Goal: Book appointment/travel/reservation

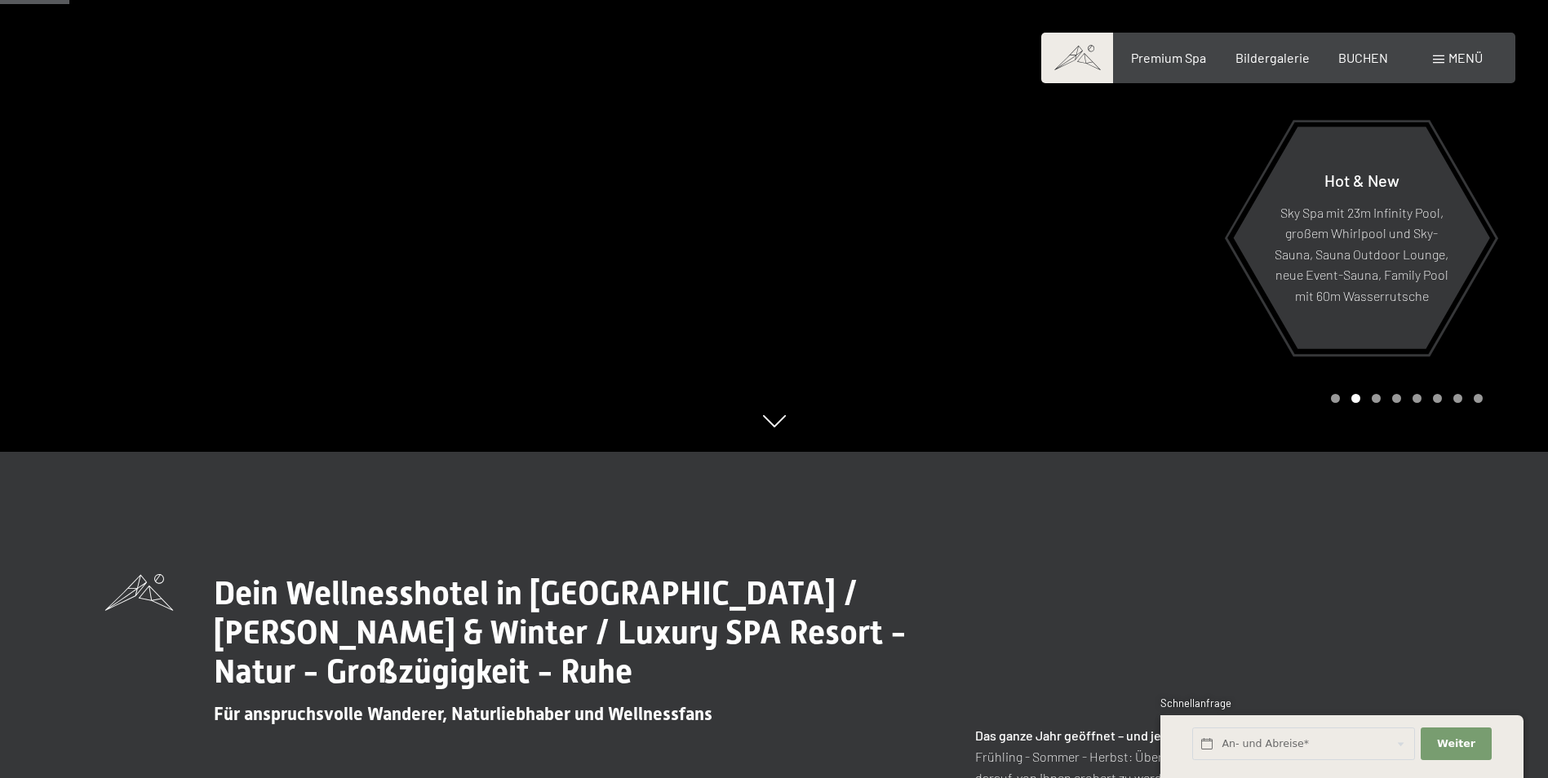
scroll to position [571, 0]
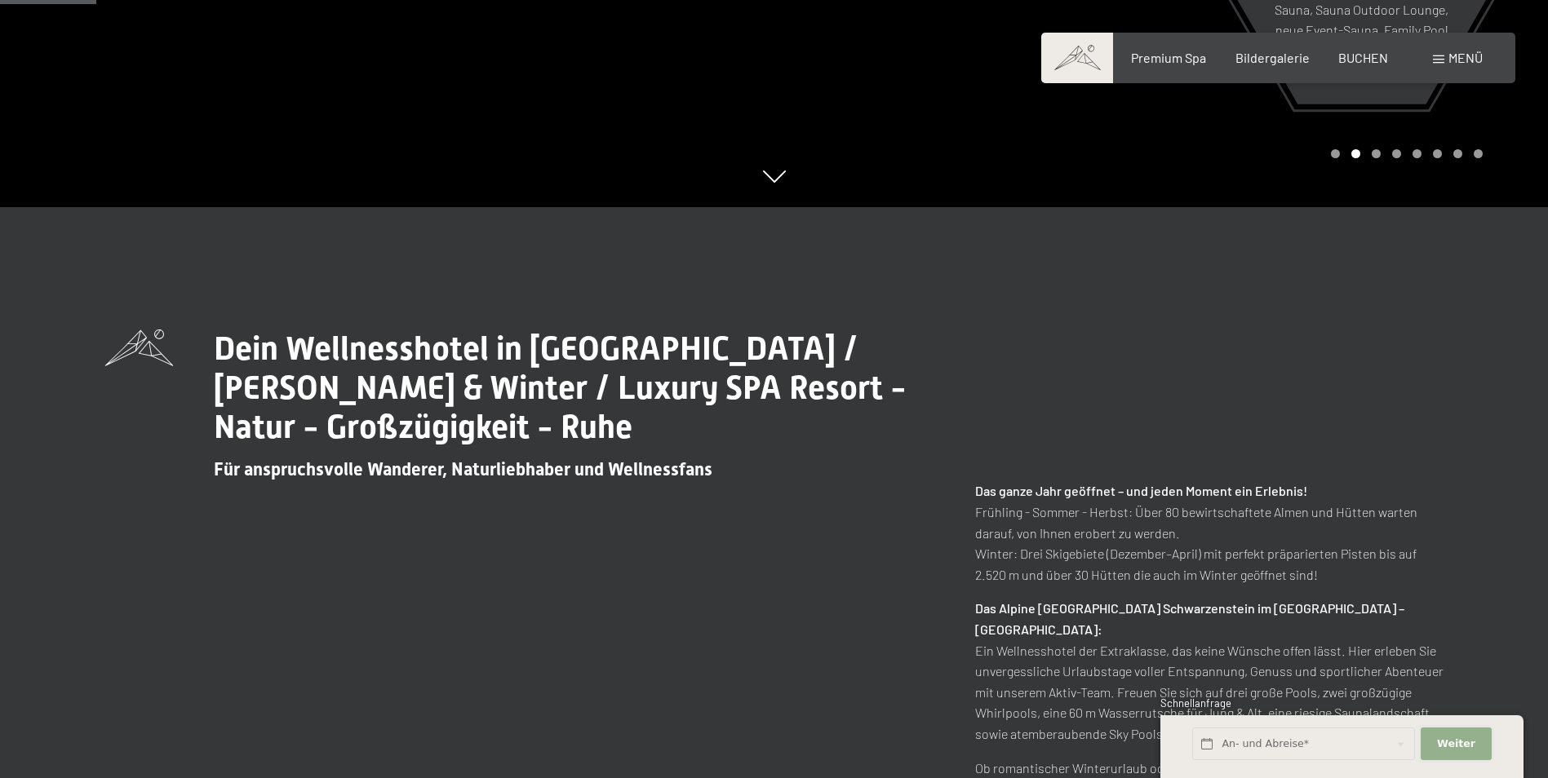
click at [1453, 746] on span "Weiter" at bounding box center [1456, 744] width 38 height 15
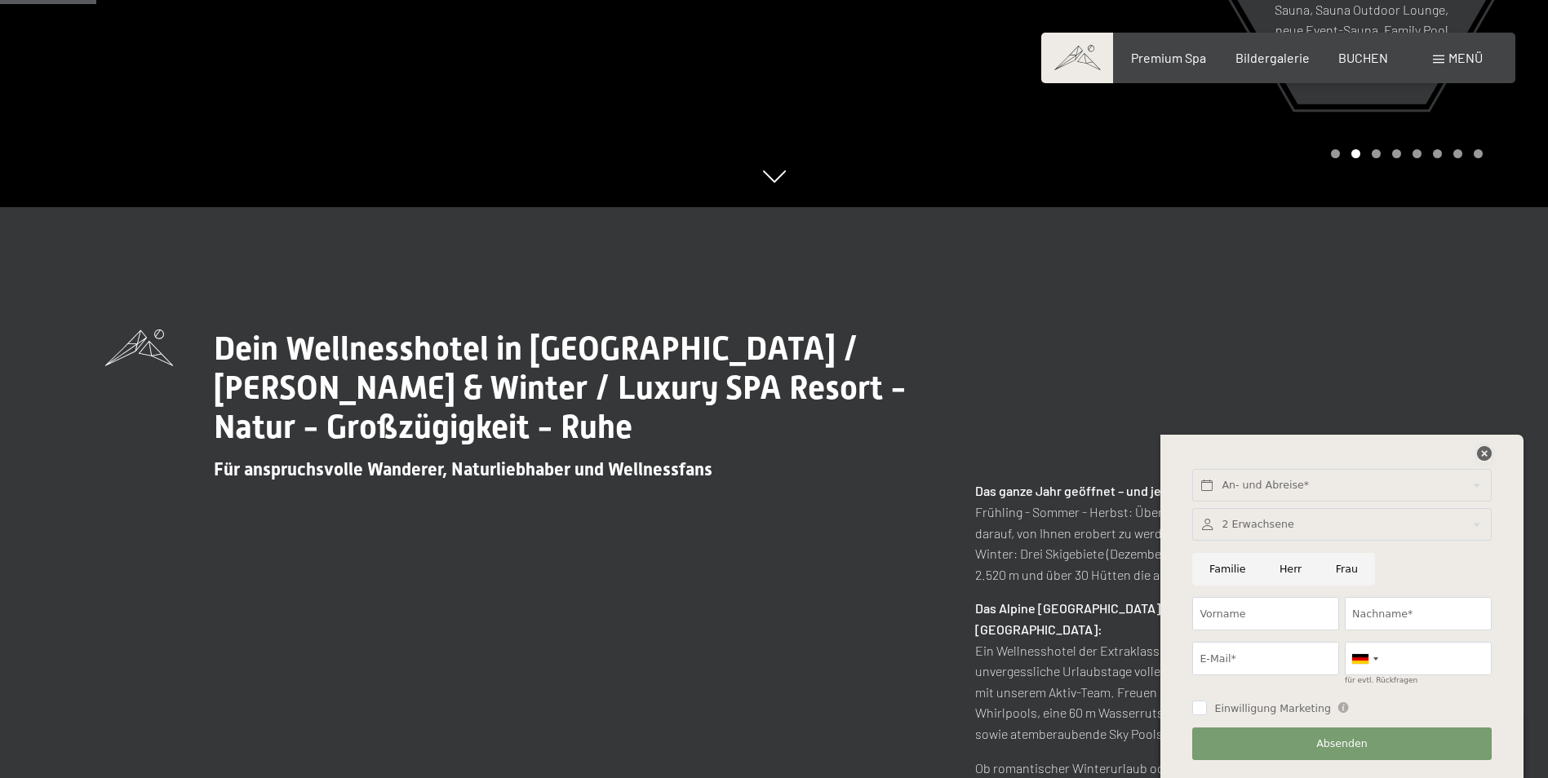
click at [1489, 450] on icon at bounding box center [1484, 453] width 15 height 15
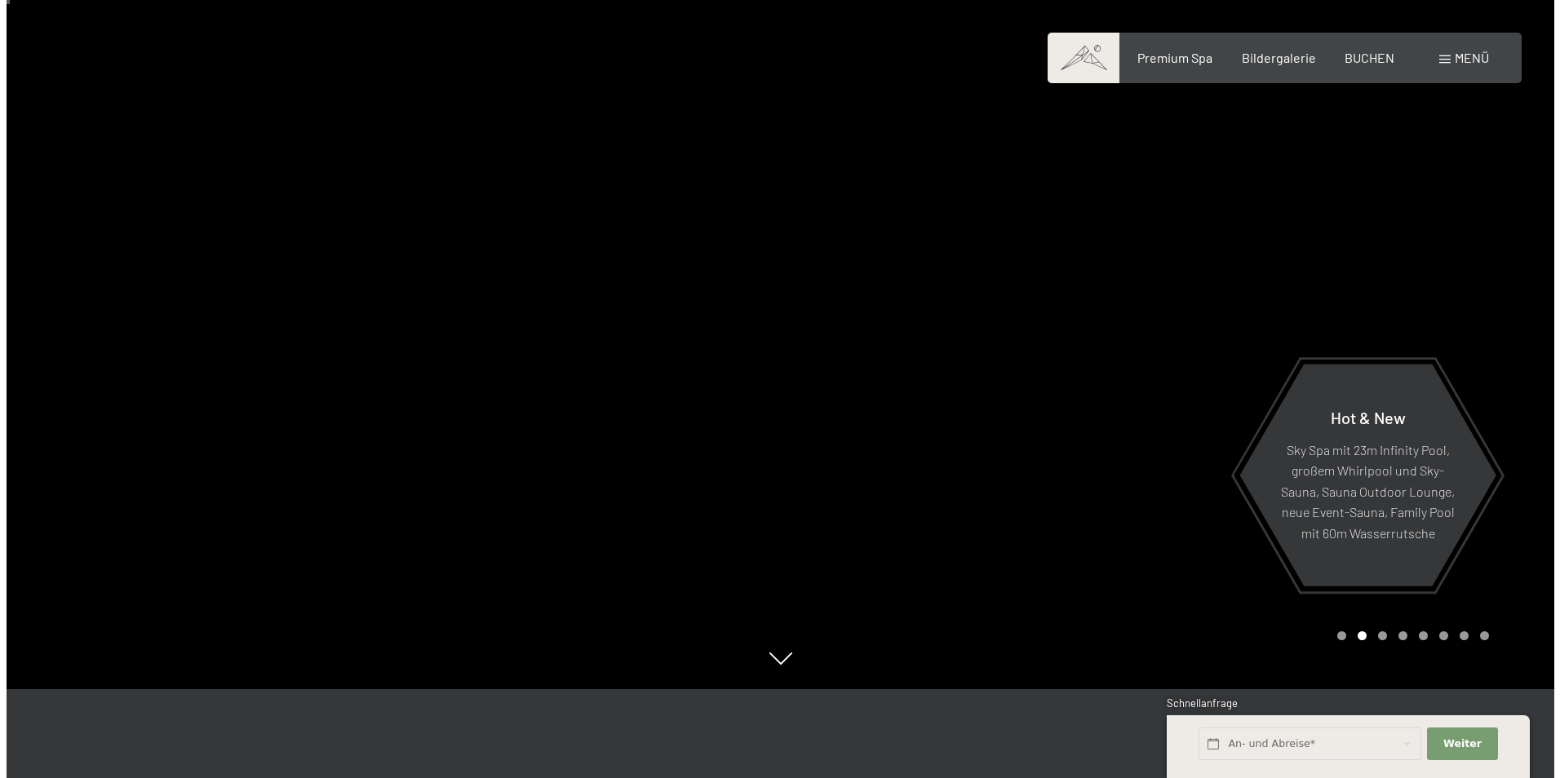
scroll to position [0, 0]
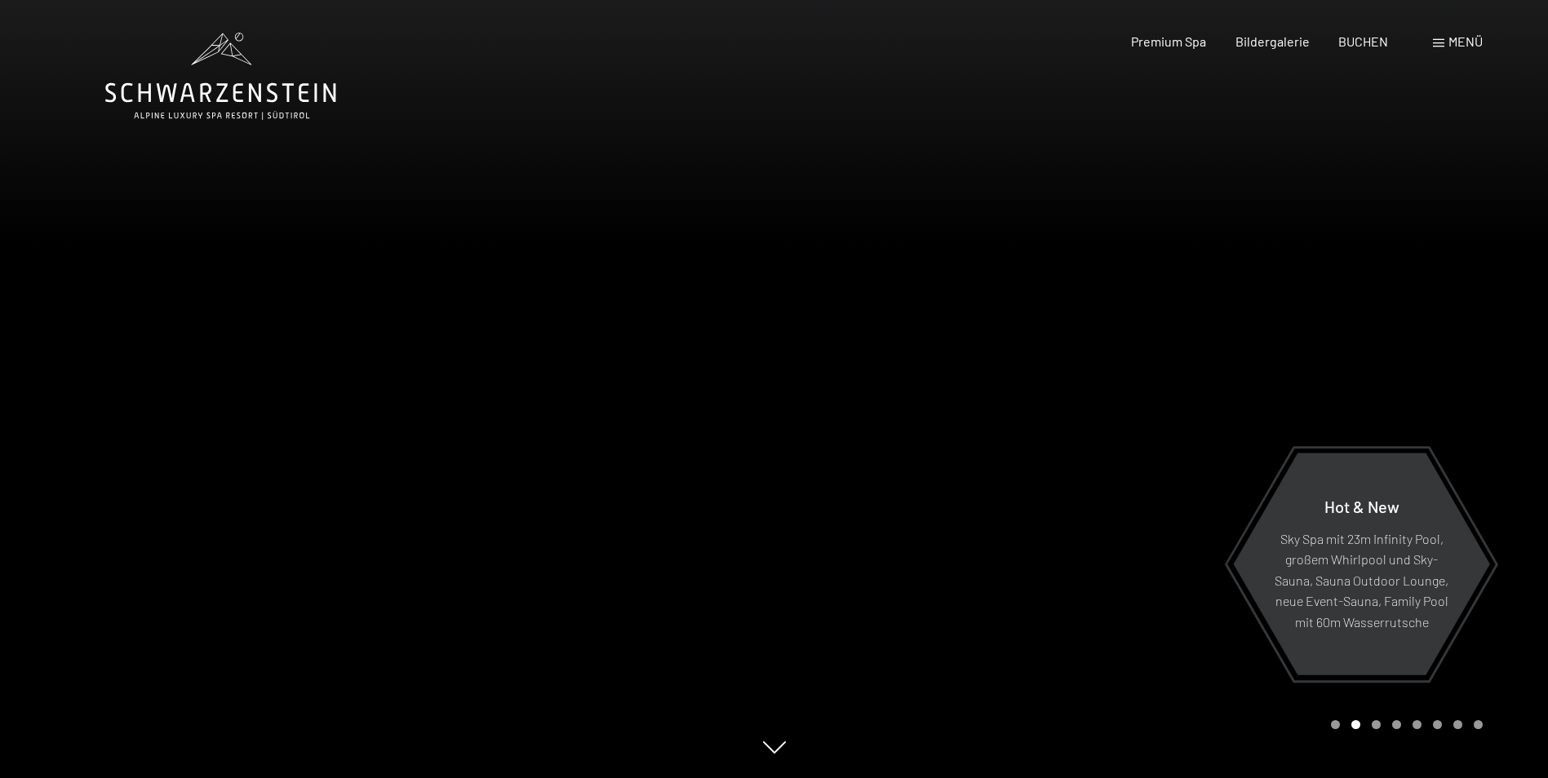
click at [1478, 38] on span "Menü" at bounding box center [1465, 41] width 34 height 16
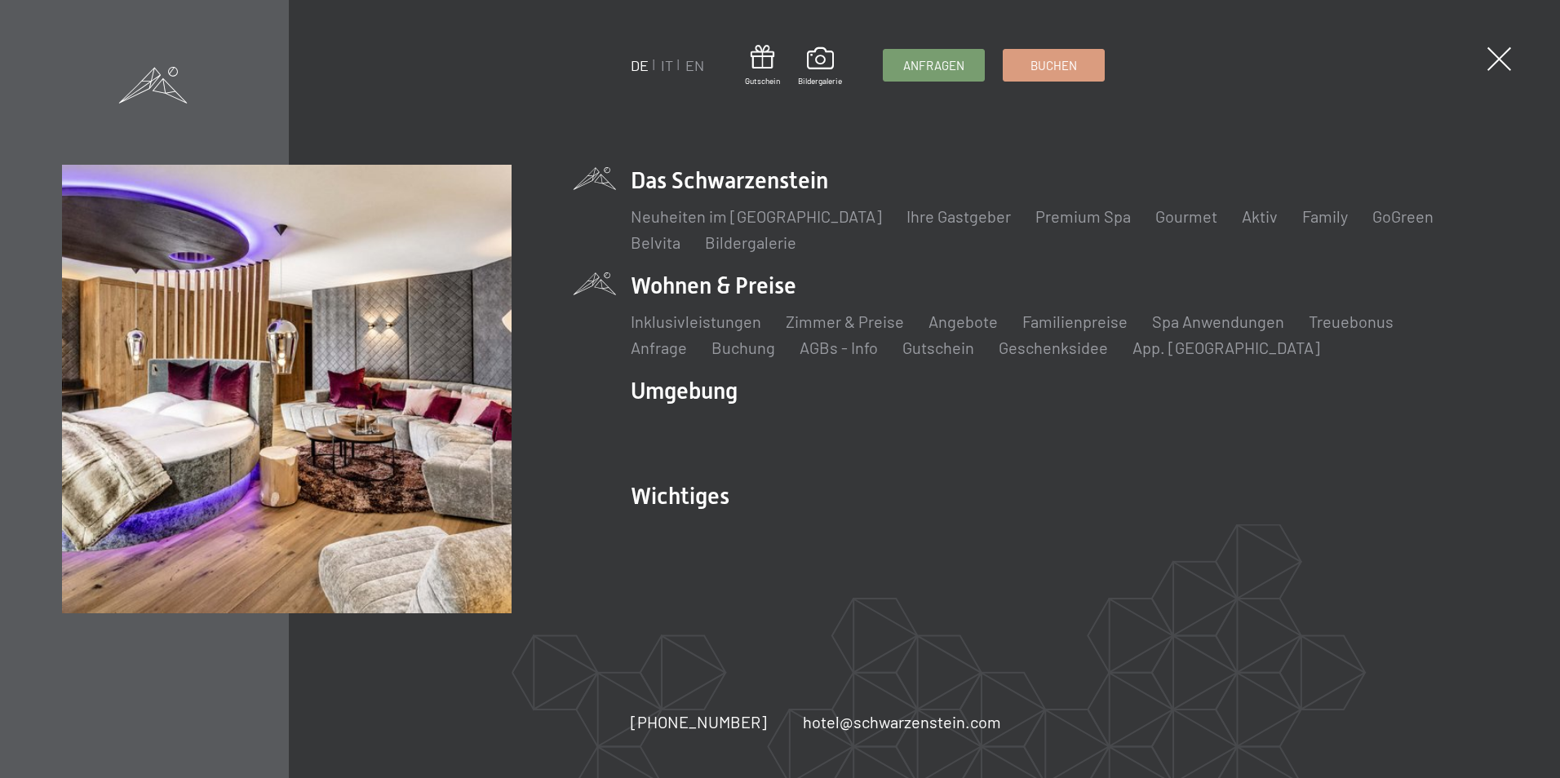
click at [660, 289] on li "Wohnen & Preise Inklusivleistungen Zimmer & Preise Liste Angebote Liste Familie…" at bounding box center [1064, 314] width 866 height 89
click at [799, 328] on link "Zimmer & Preise" at bounding box center [845, 322] width 118 height 20
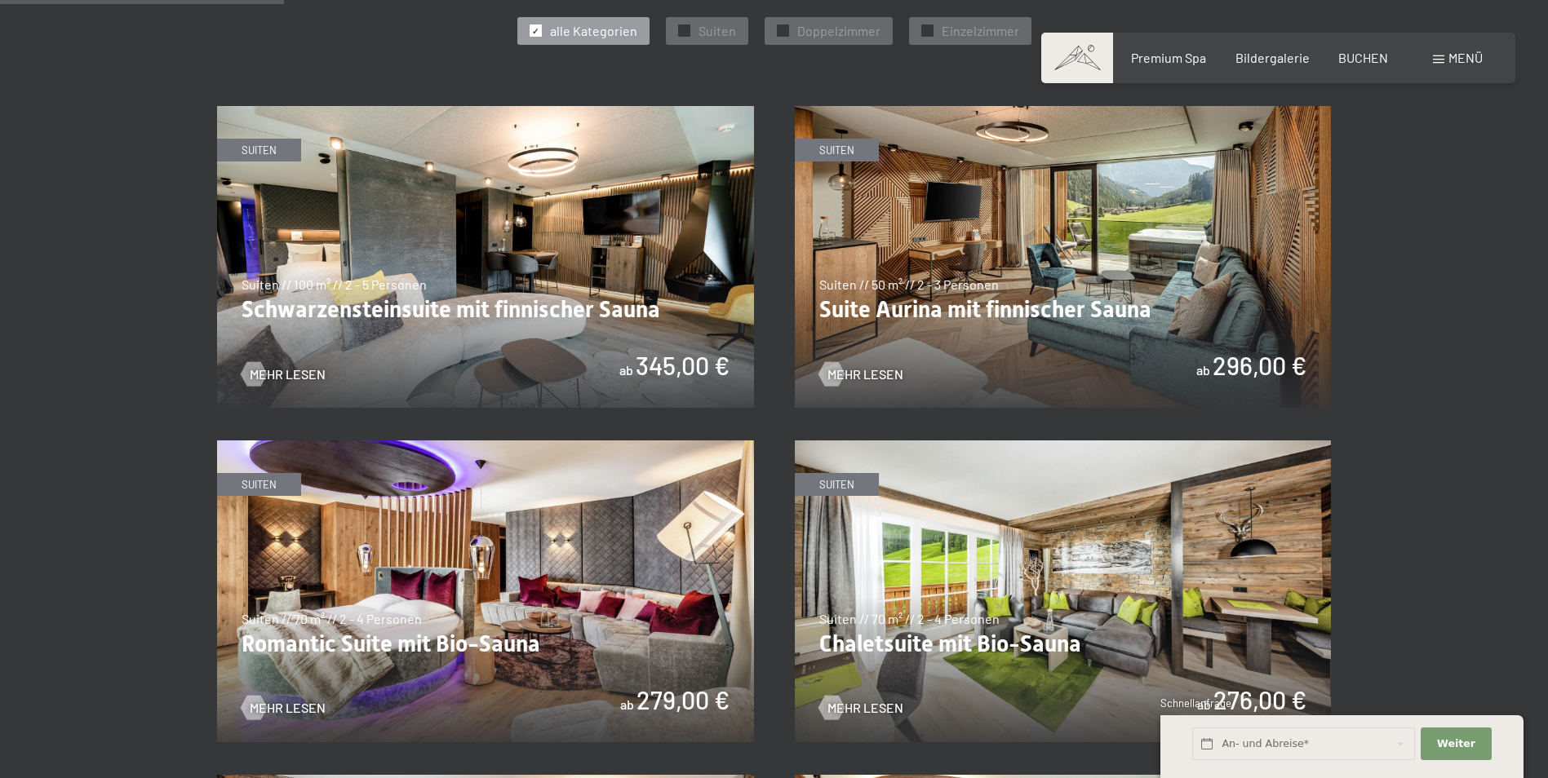
scroll to position [734, 0]
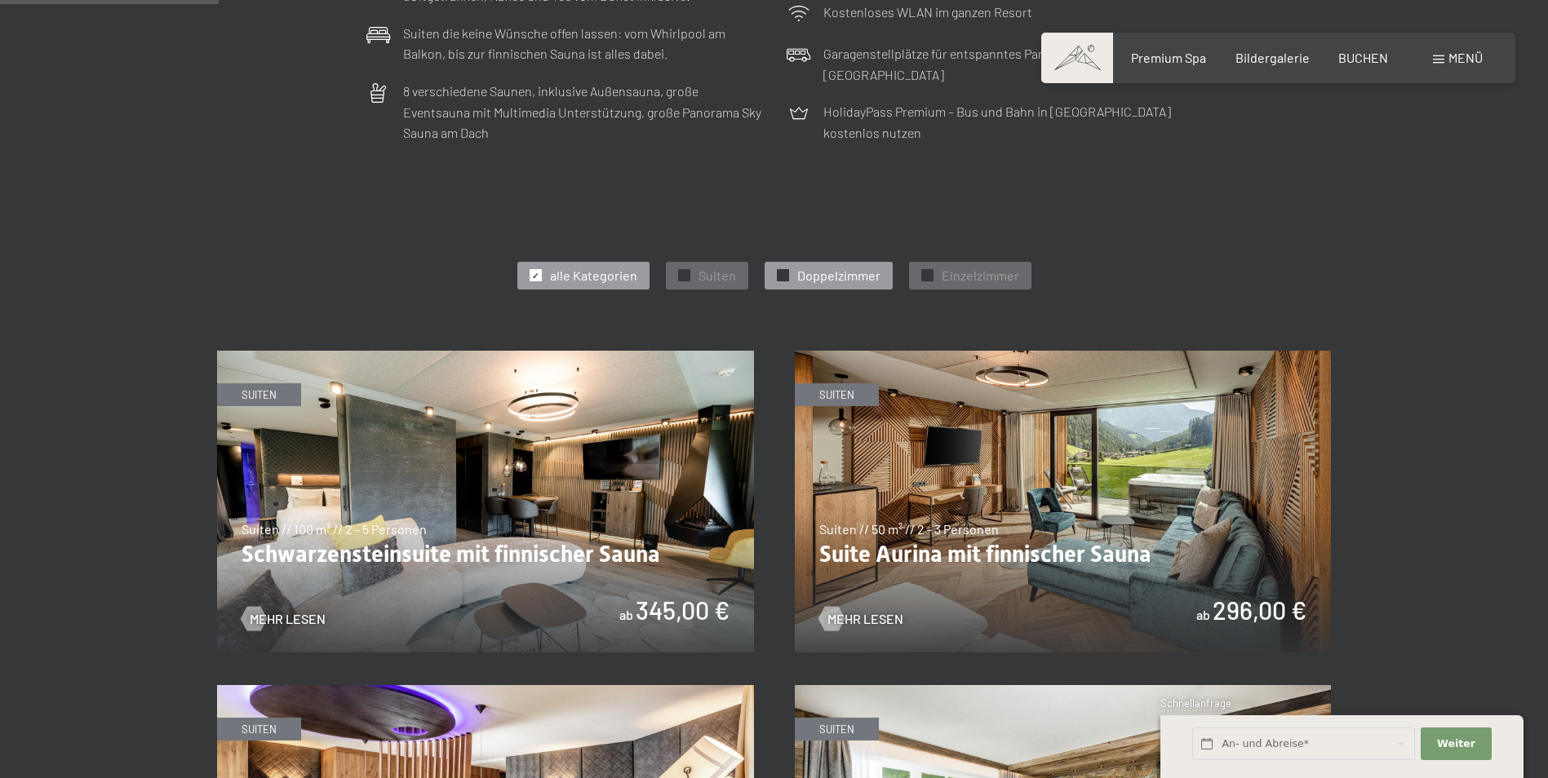
click at [848, 274] on span "Doppelzimmer" at bounding box center [838, 276] width 83 height 18
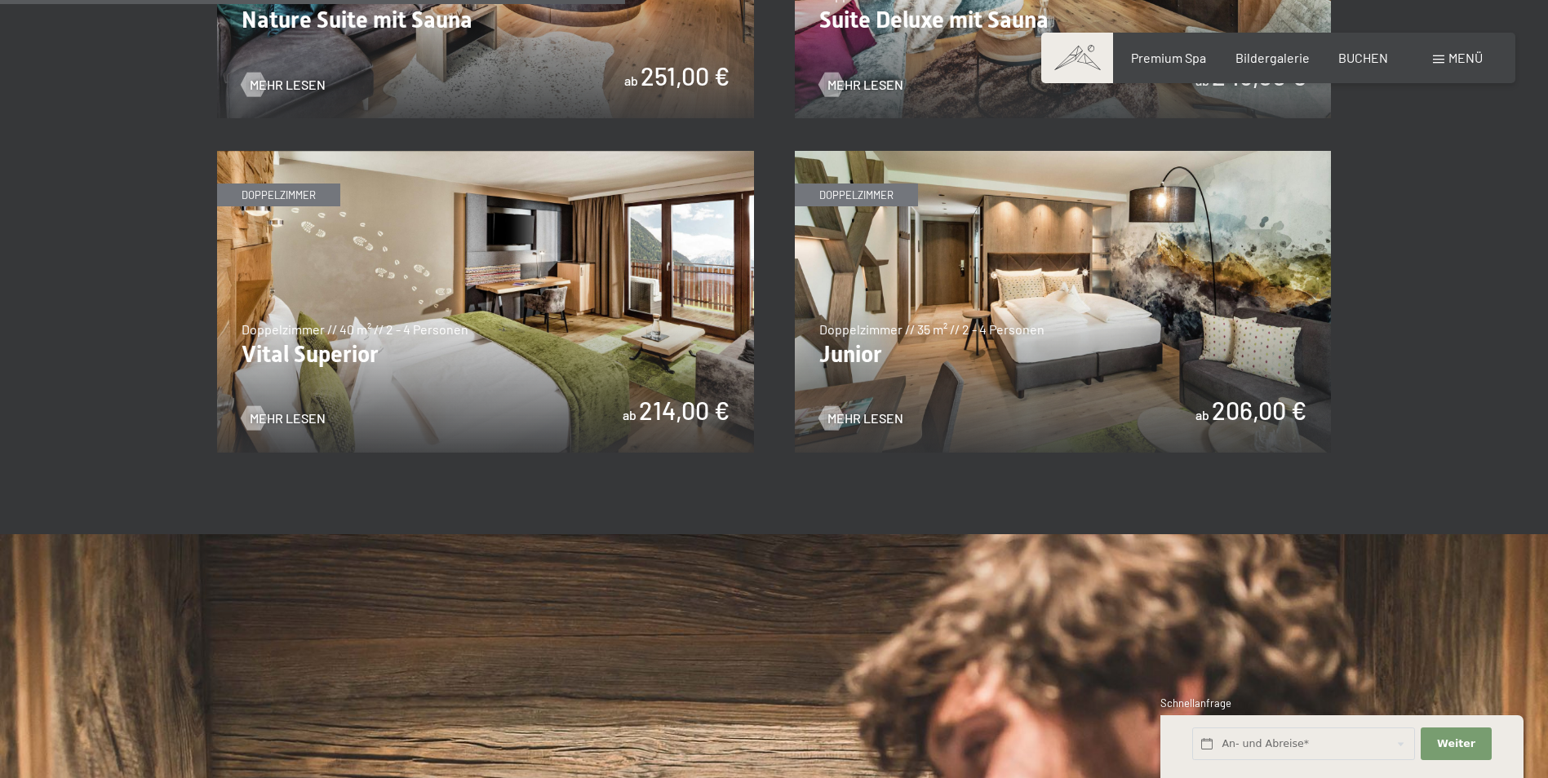
scroll to position [1224, 0]
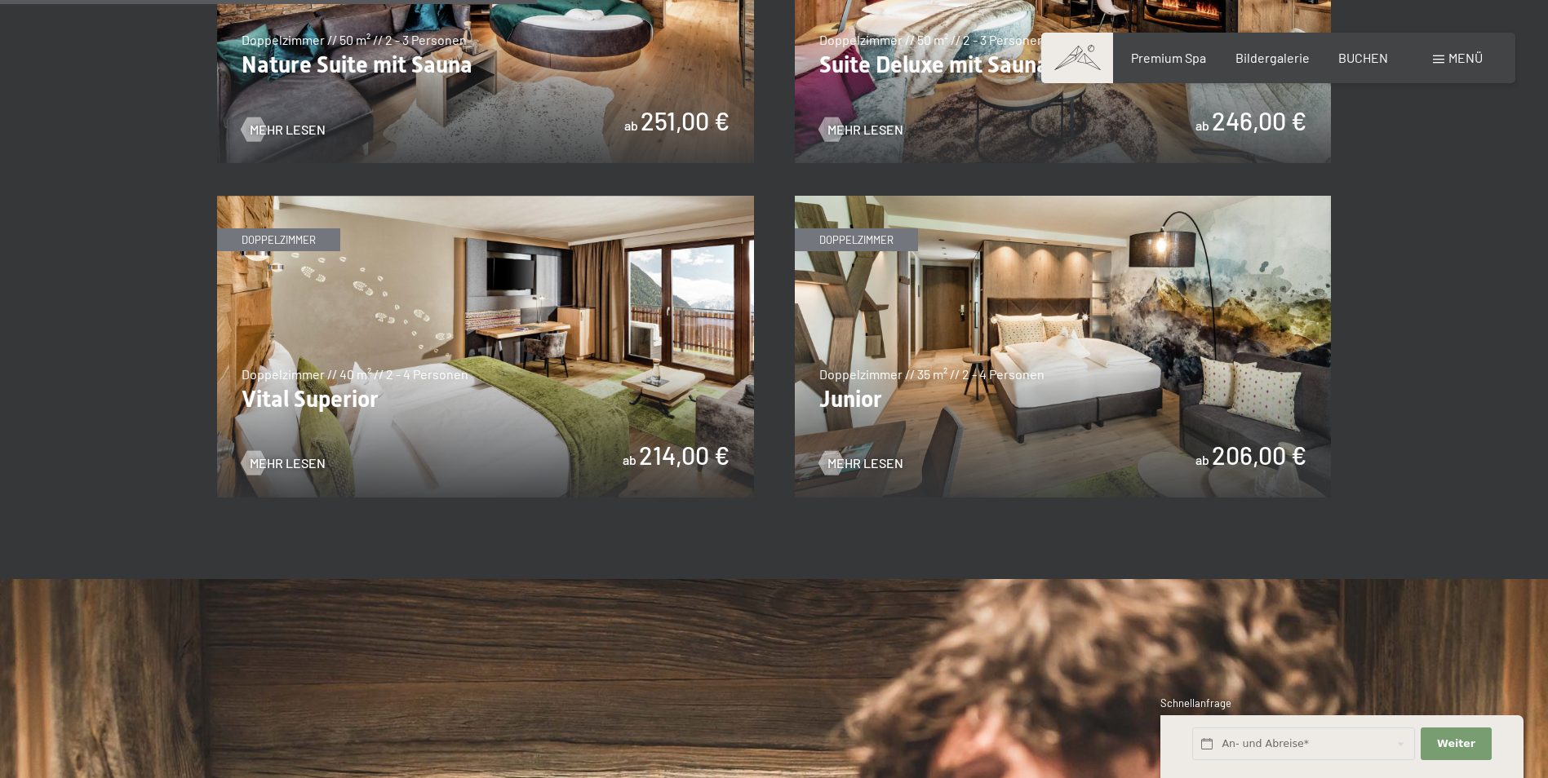
click at [1058, 386] on img at bounding box center [1063, 347] width 537 height 302
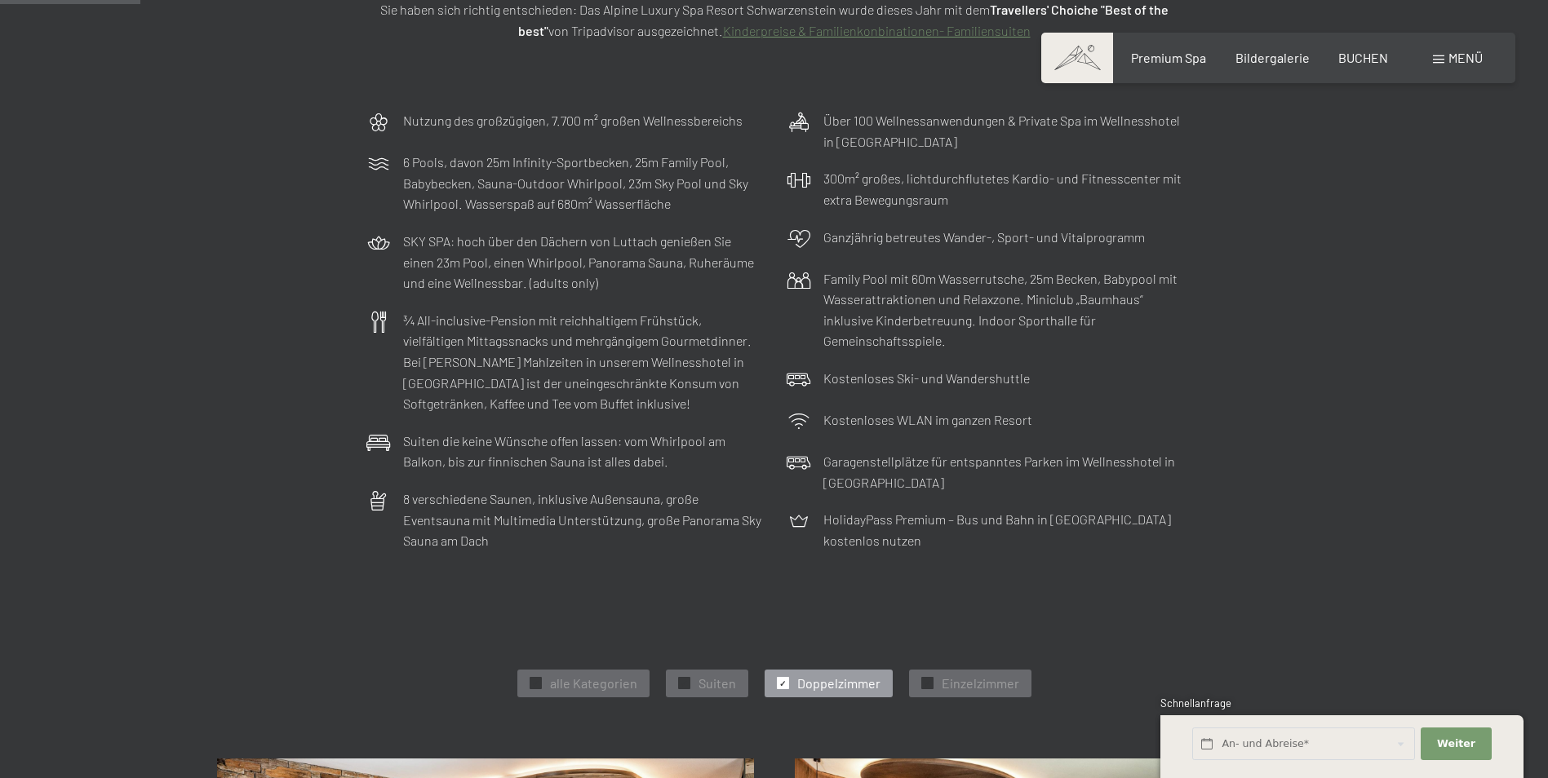
scroll to position [0, 0]
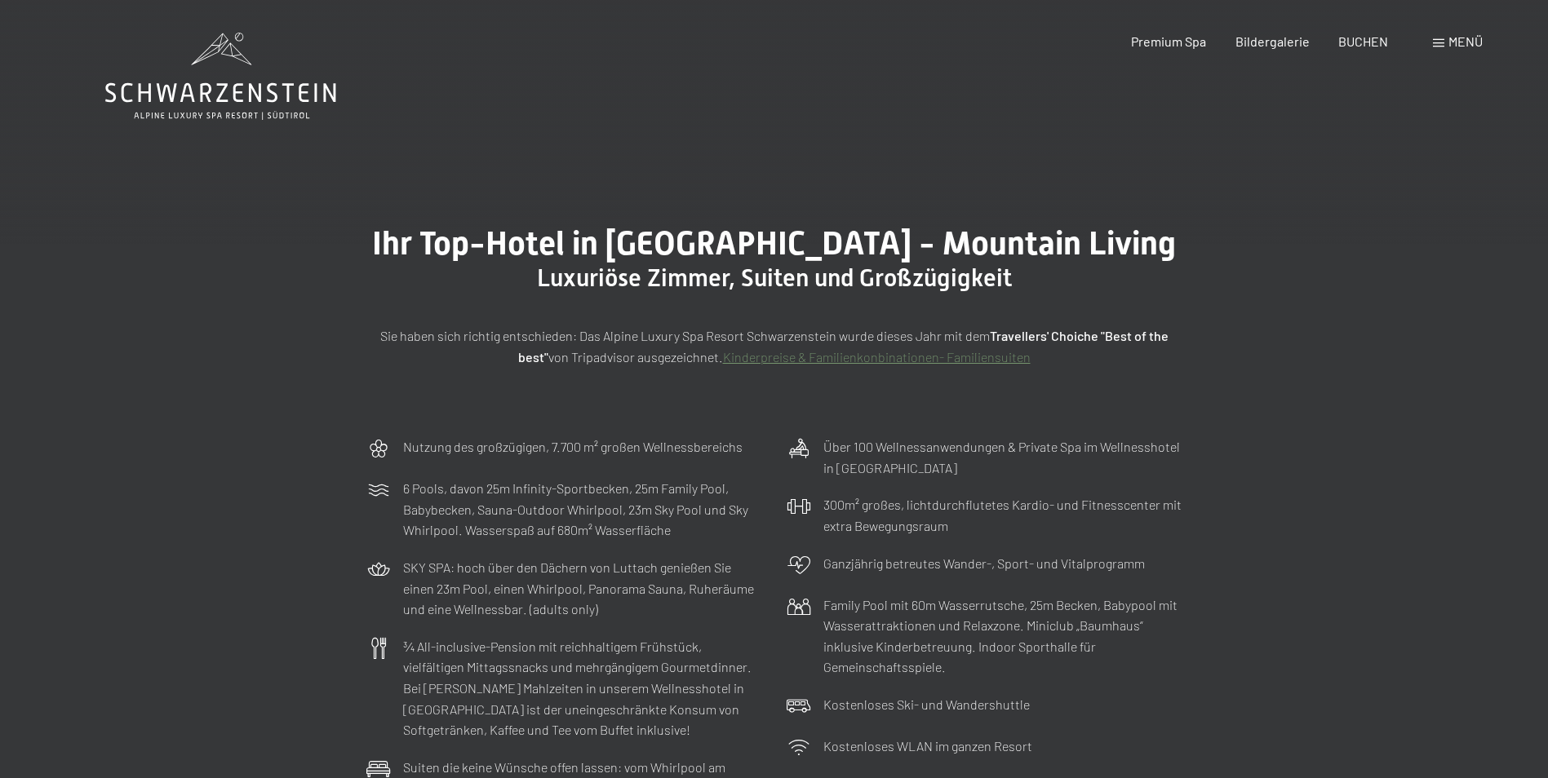
click at [175, 106] on icon at bounding box center [220, 76] width 231 height 87
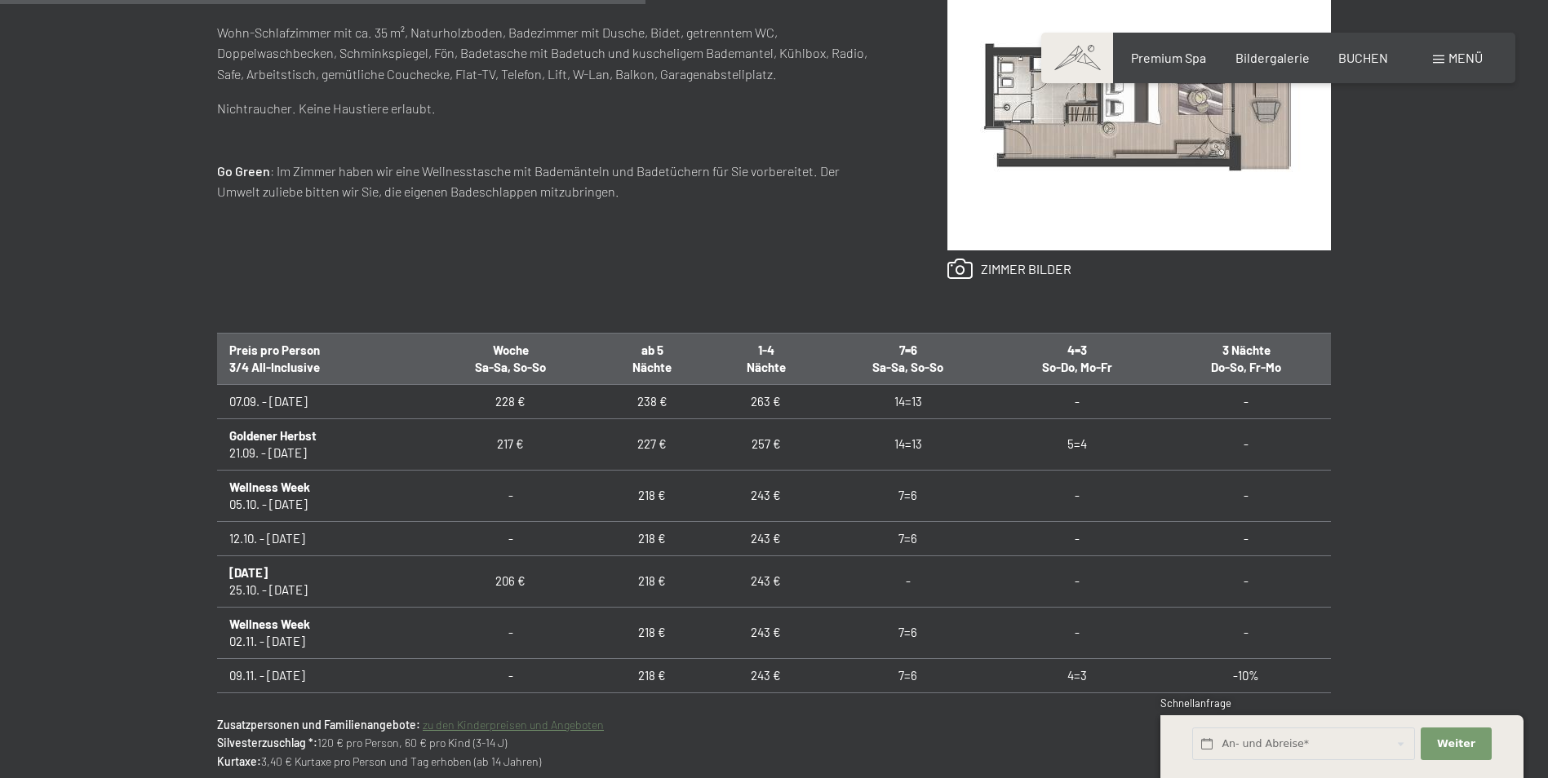
scroll to position [897, 0]
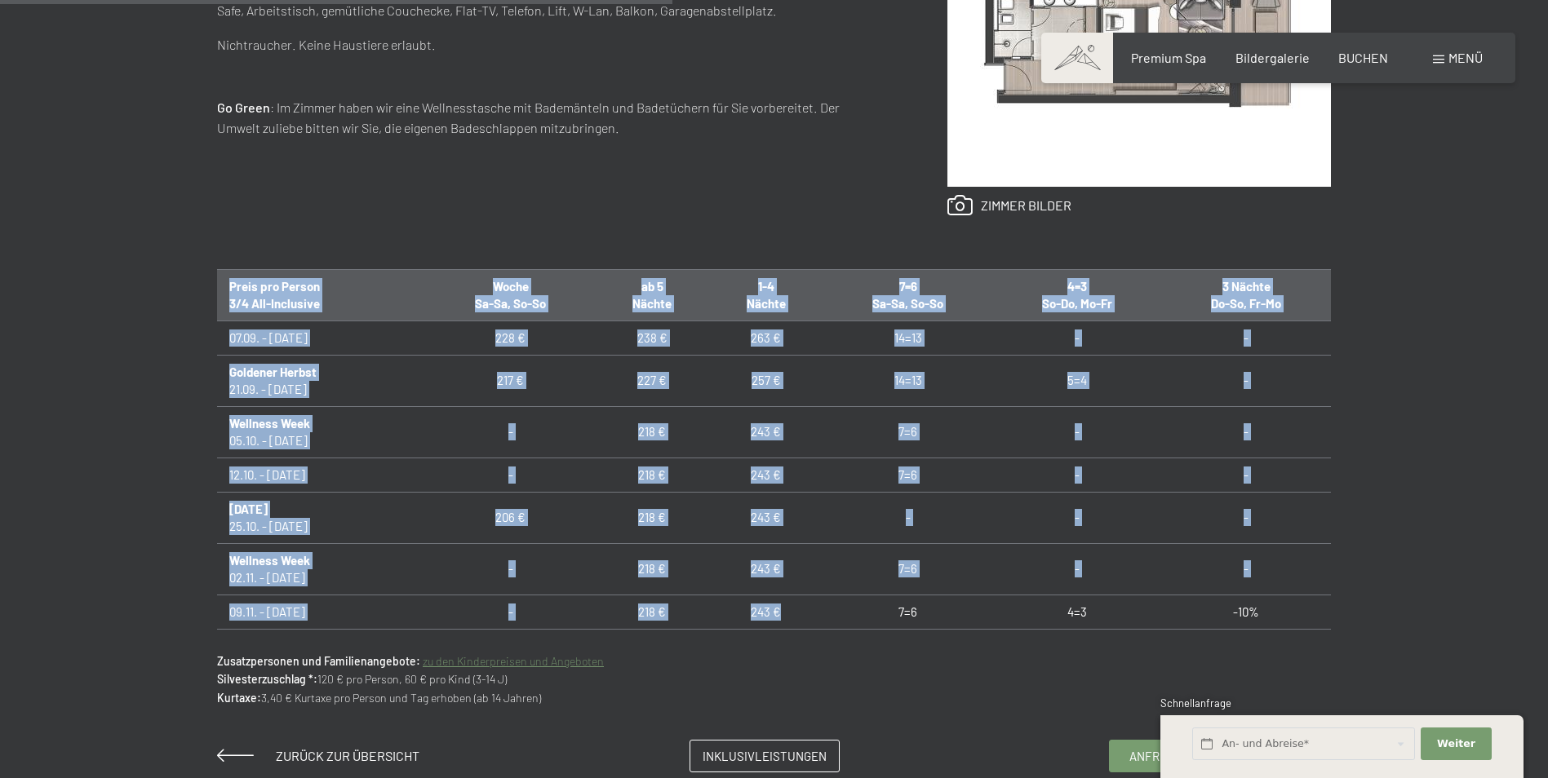
drag, startPoint x: 800, startPoint y: 613, endPoint x: 194, endPoint y: 609, distance: 606.1
click at [194, 609] on div "Anfragen Buchen Doppelzimmer // 35 m² // 2 - 4 Personen Junior ab 206,00 € Auss…" at bounding box center [774, 242] width 1236 height 1062
drag, startPoint x: 194, startPoint y: 609, endPoint x: 147, endPoint y: 612, distance: 47.4
click at [147, 612] on div "Anfragen Buchen Doppelzimmer // 35 m² // 2 - 4 Personen Junior ab 206,00 € Auss…" at bounding box center [774, 242] width 1548 height 1062
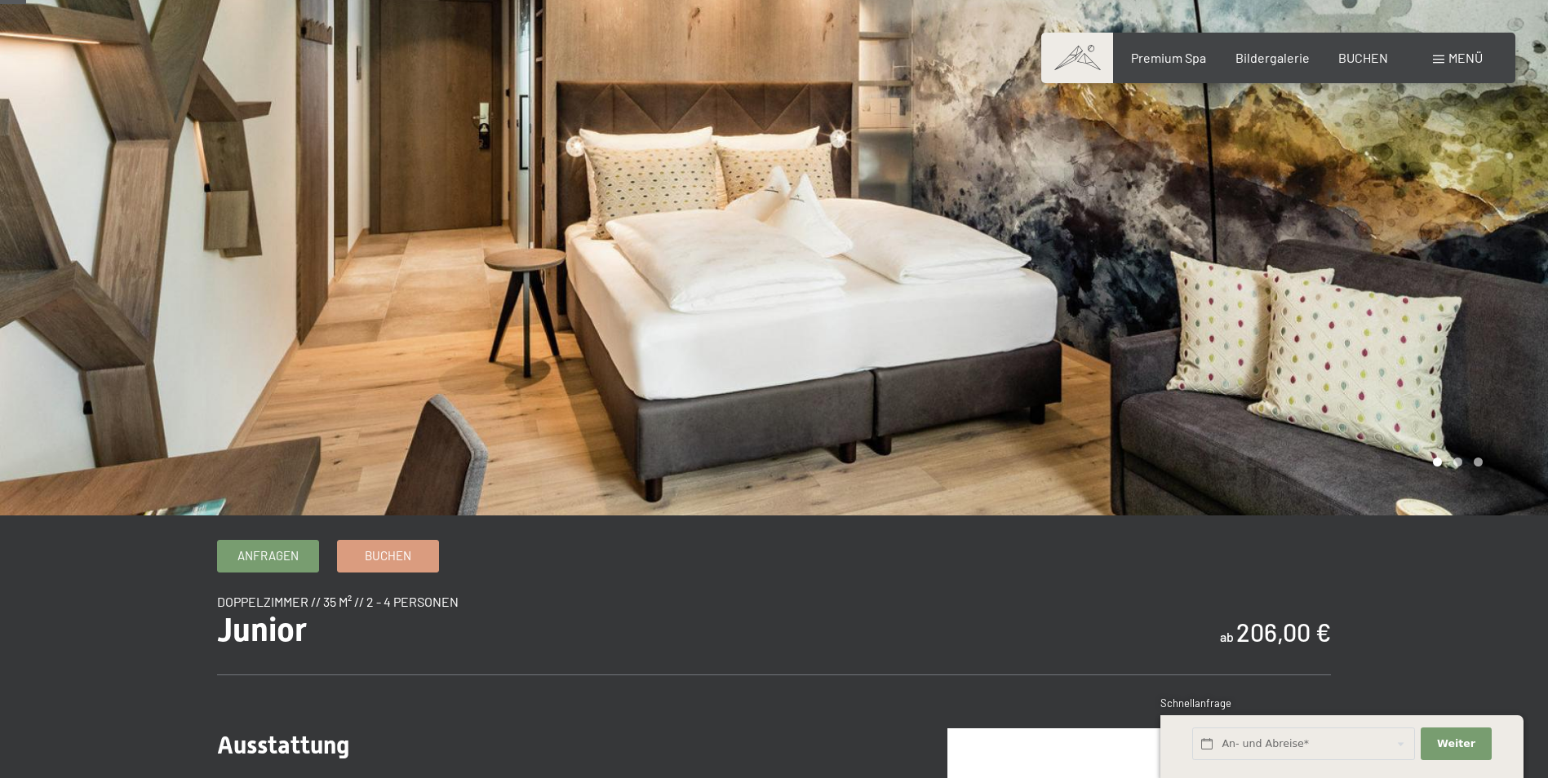
scroll to position [0, 0]
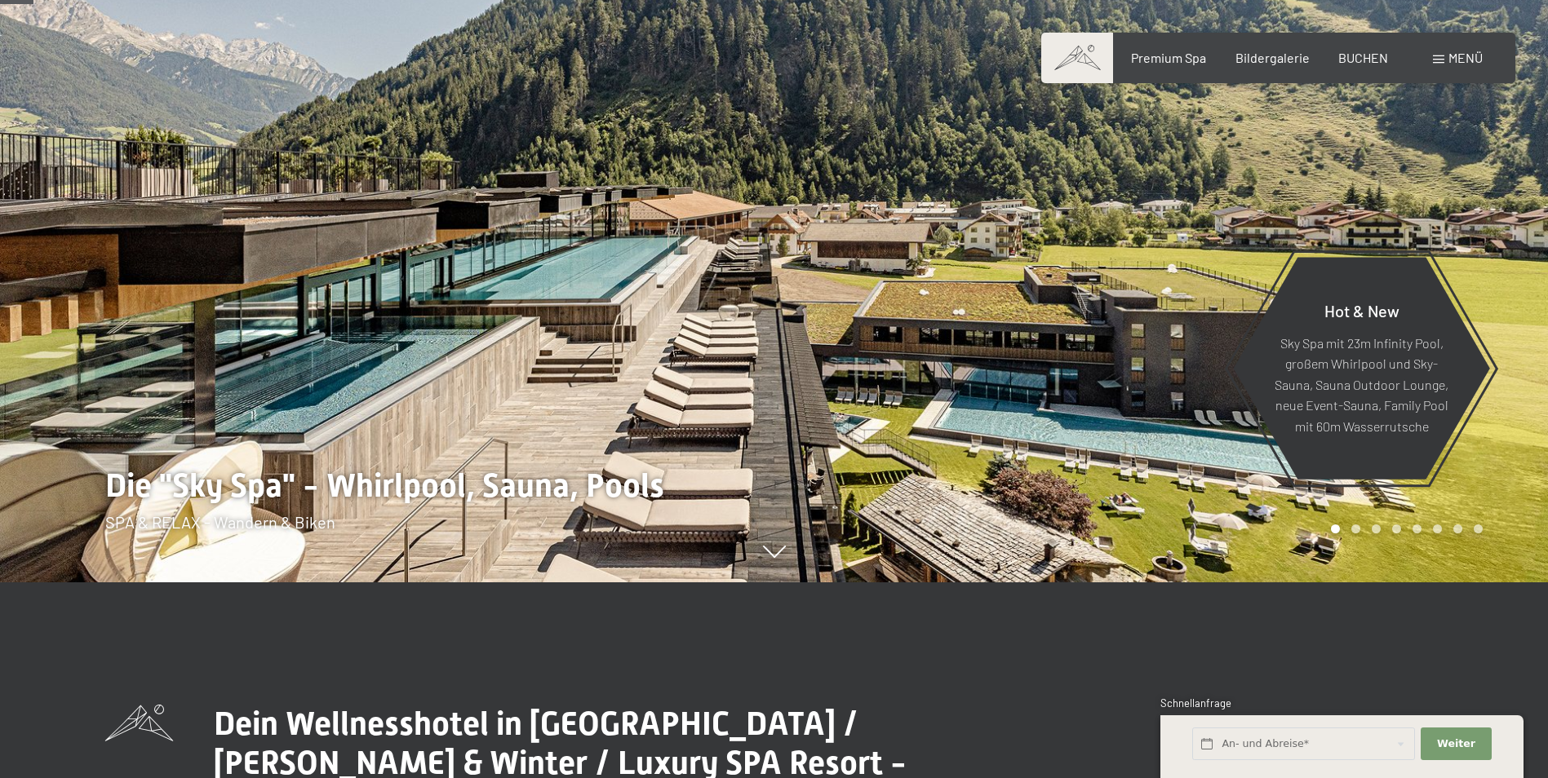
scroll to position [245, 0]
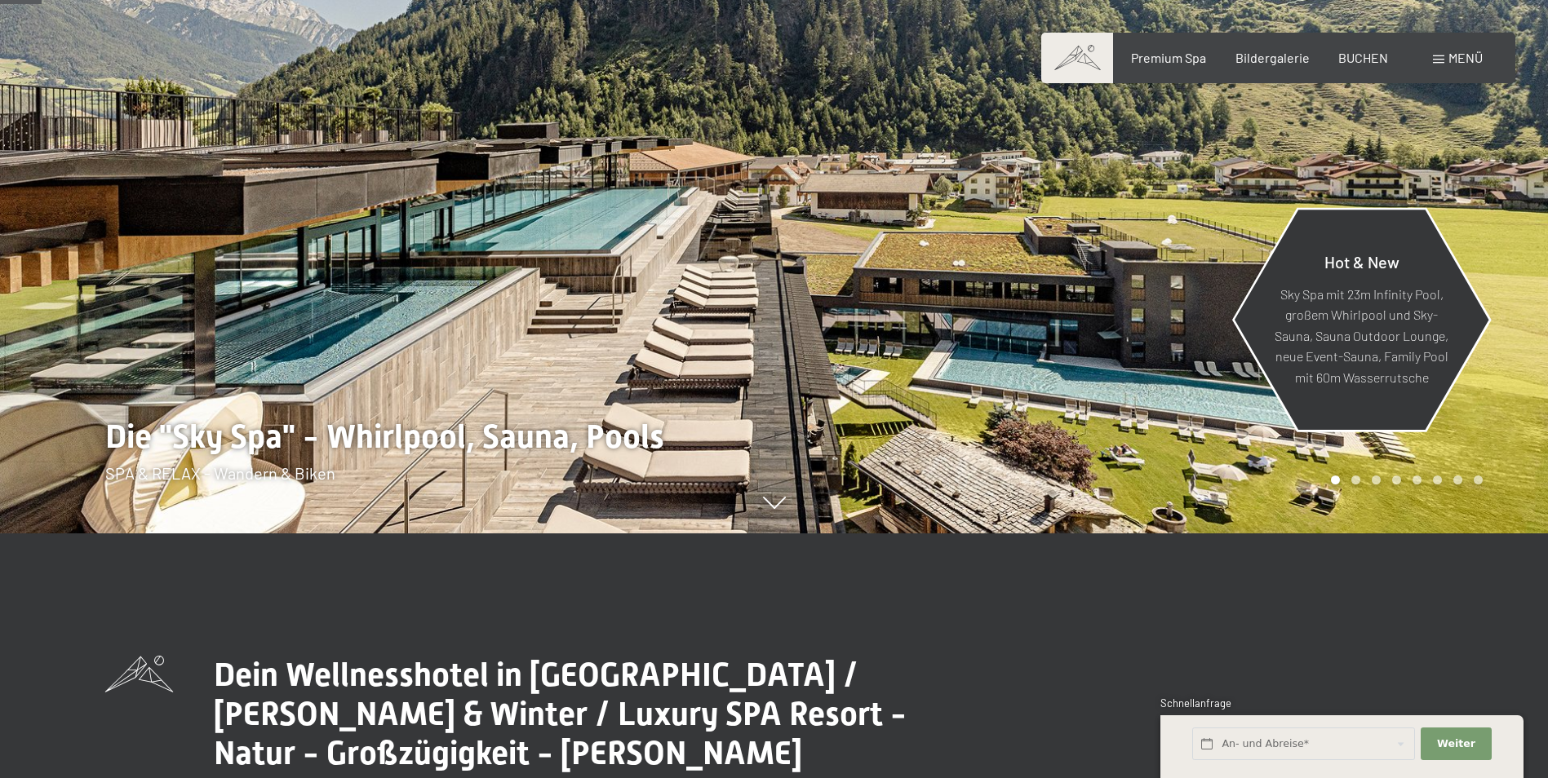
click at [1388, 335] on p "Sky Spa mit 23m Infinity Pool, großem Whirlpool und Sky-Sauna, Sauna Outdoor Lo…" at bounding box center [1361, 335] width 177 height 104
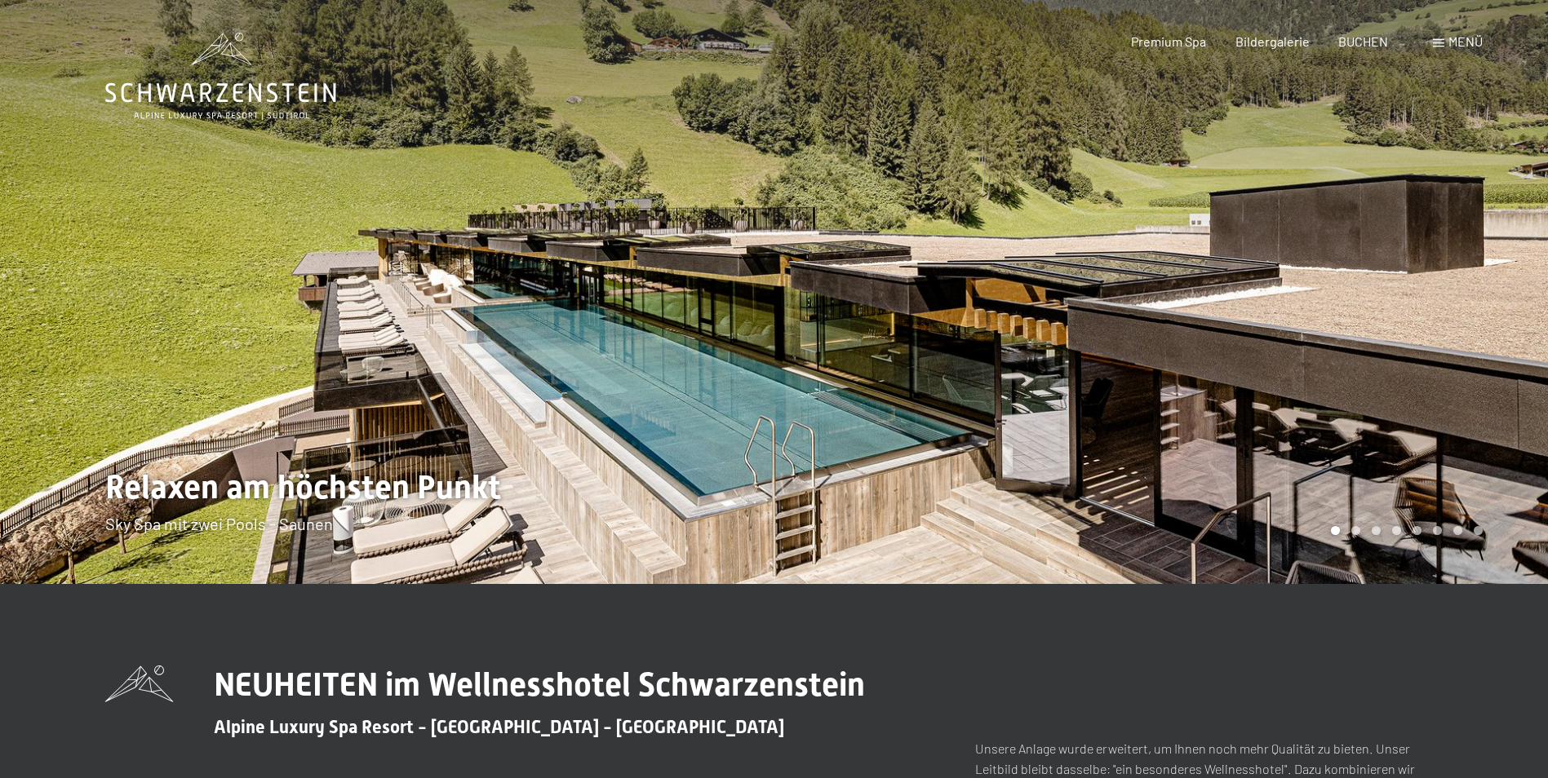
click at [1516, 346] on div at bounding box center [1161, 292] width 774 height 584
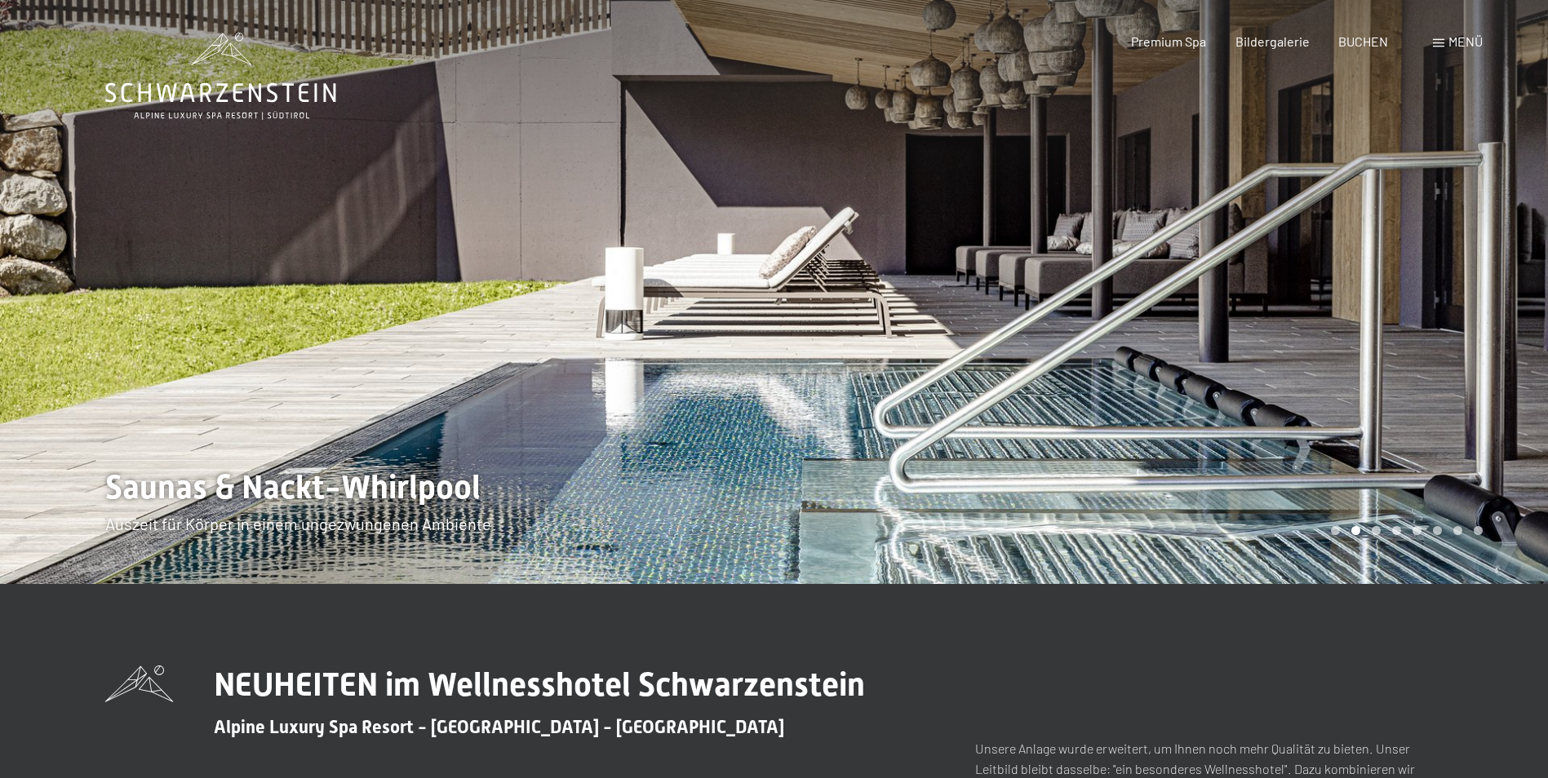
click at [1516, 346] on div at bounding box center [1161, 292] width 774 height 584
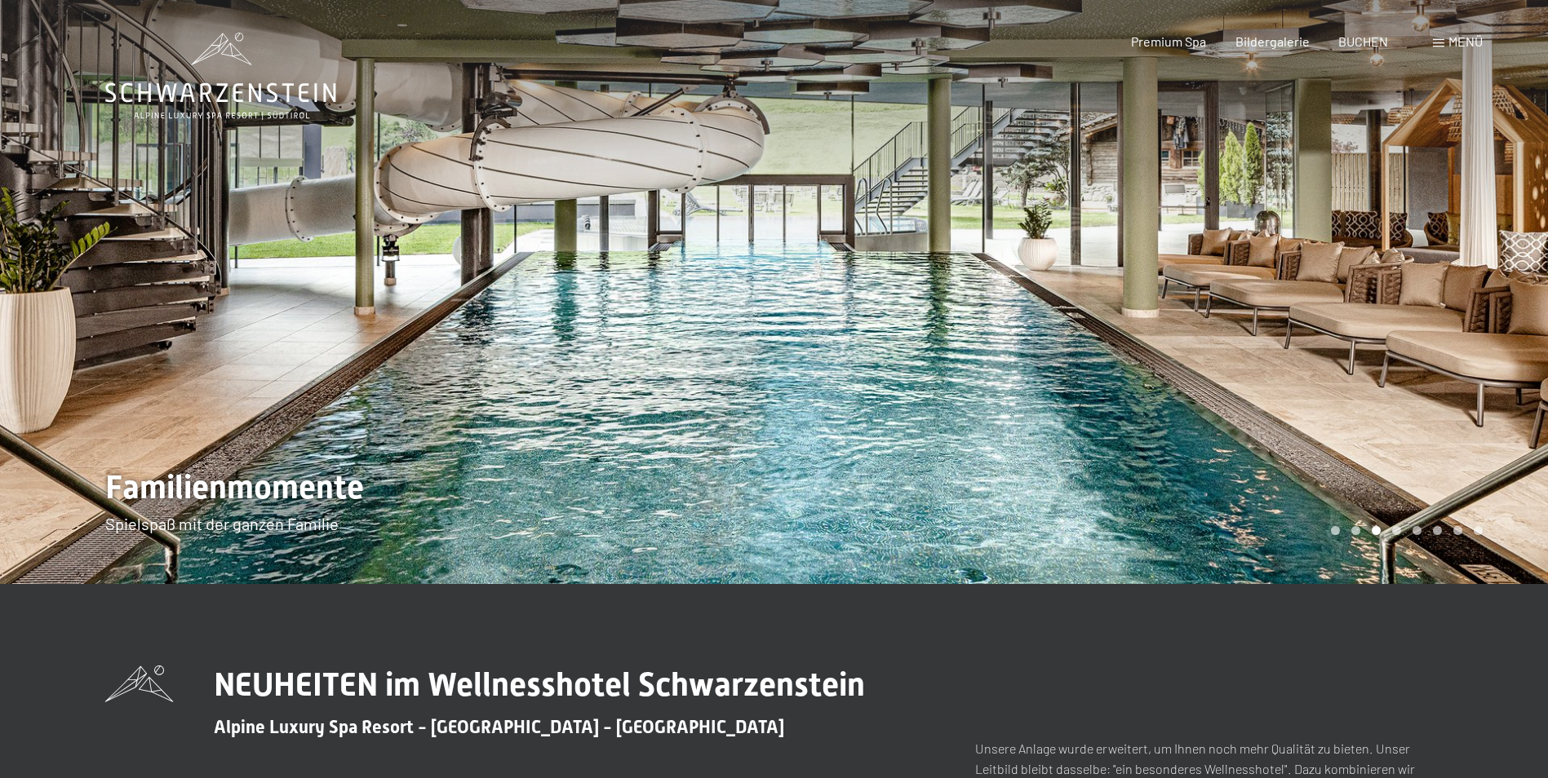
click at [1516, 346] on div at bounding box center [1161, 292] width 774 height 584
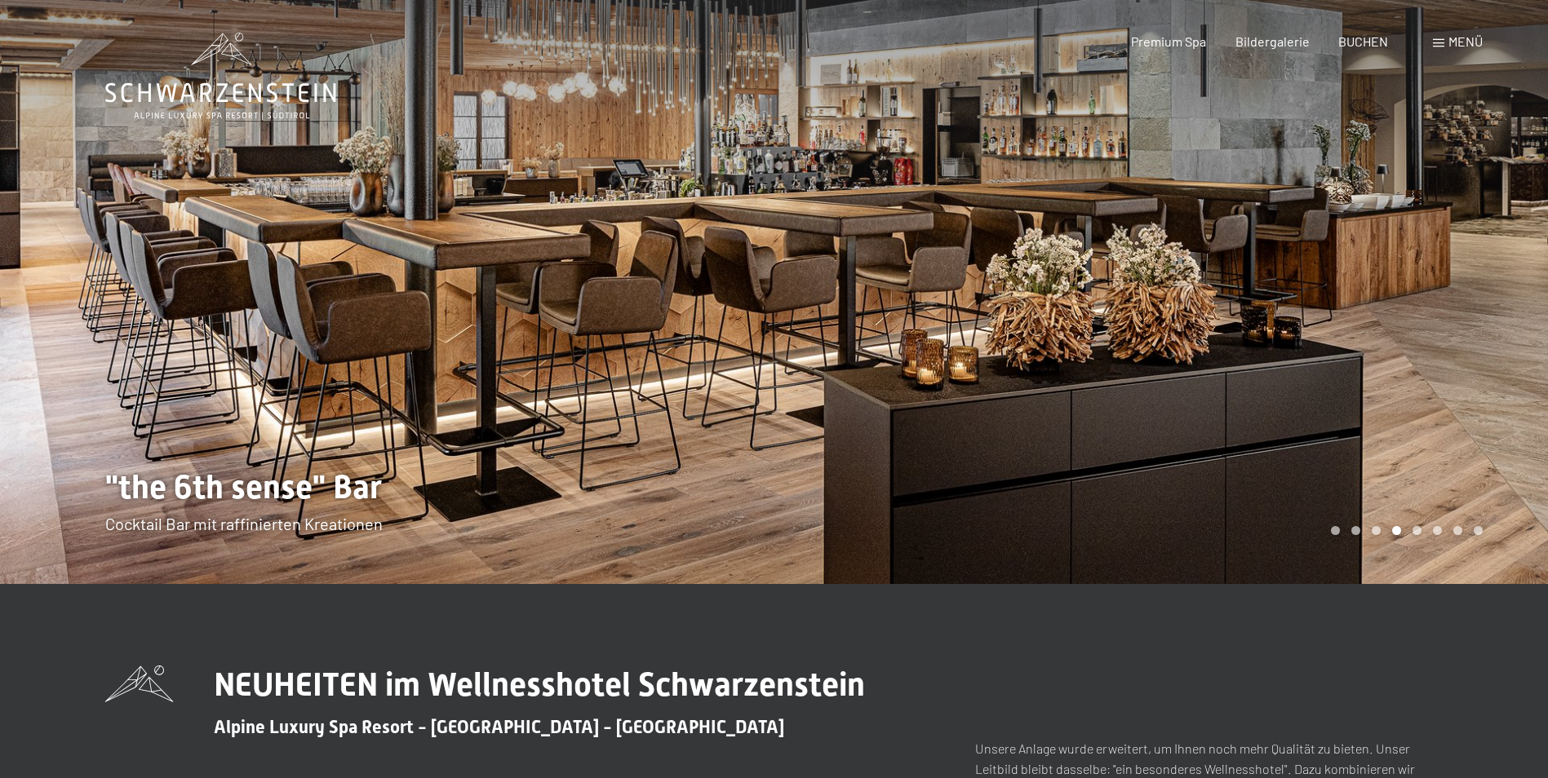
click at [1516, 346] on div at bounding box center [1161, 292] width 774 height 584
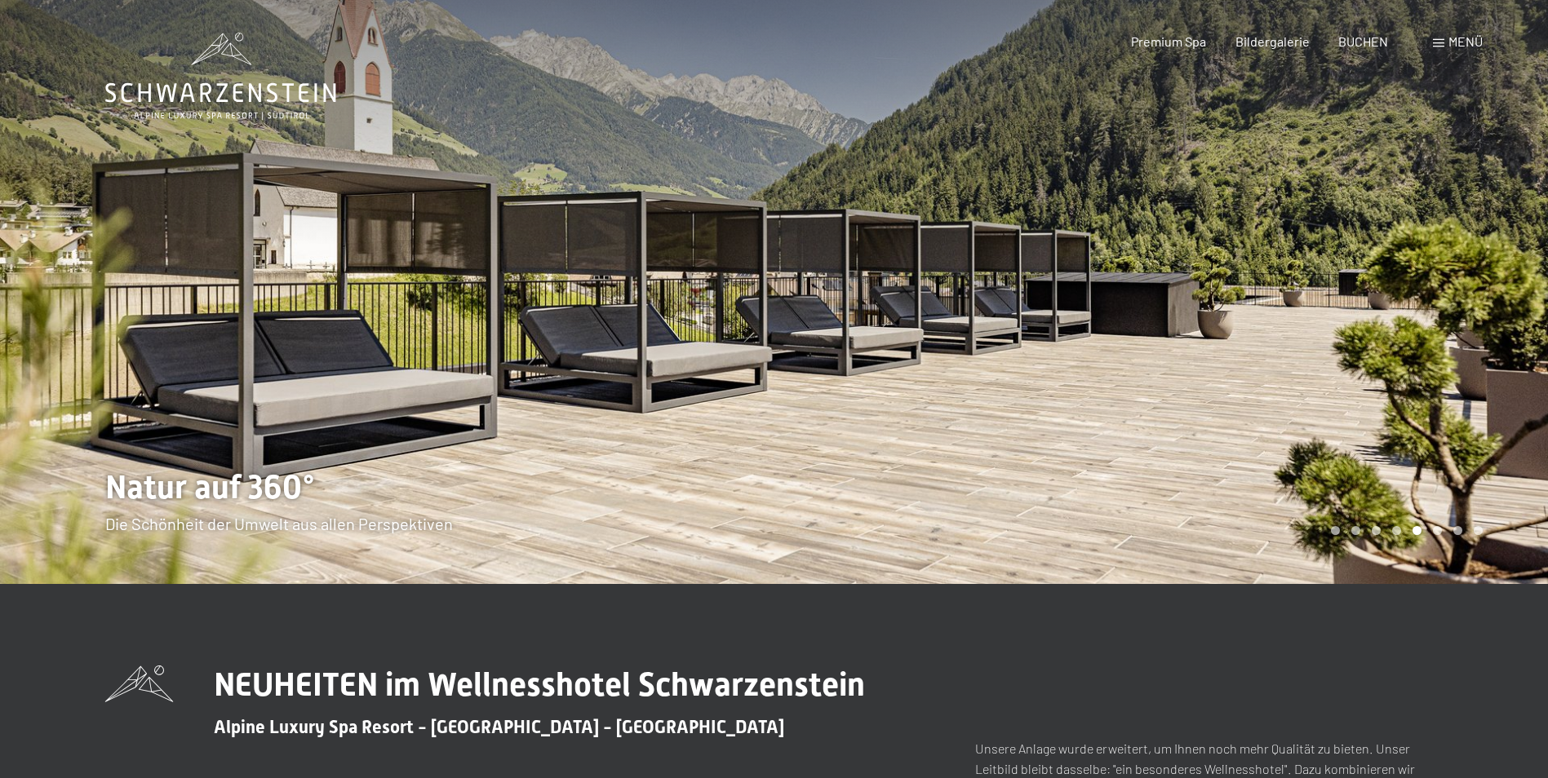
click at [1516, 346] on div at bounding box center [1161, 292] width 774 height 584
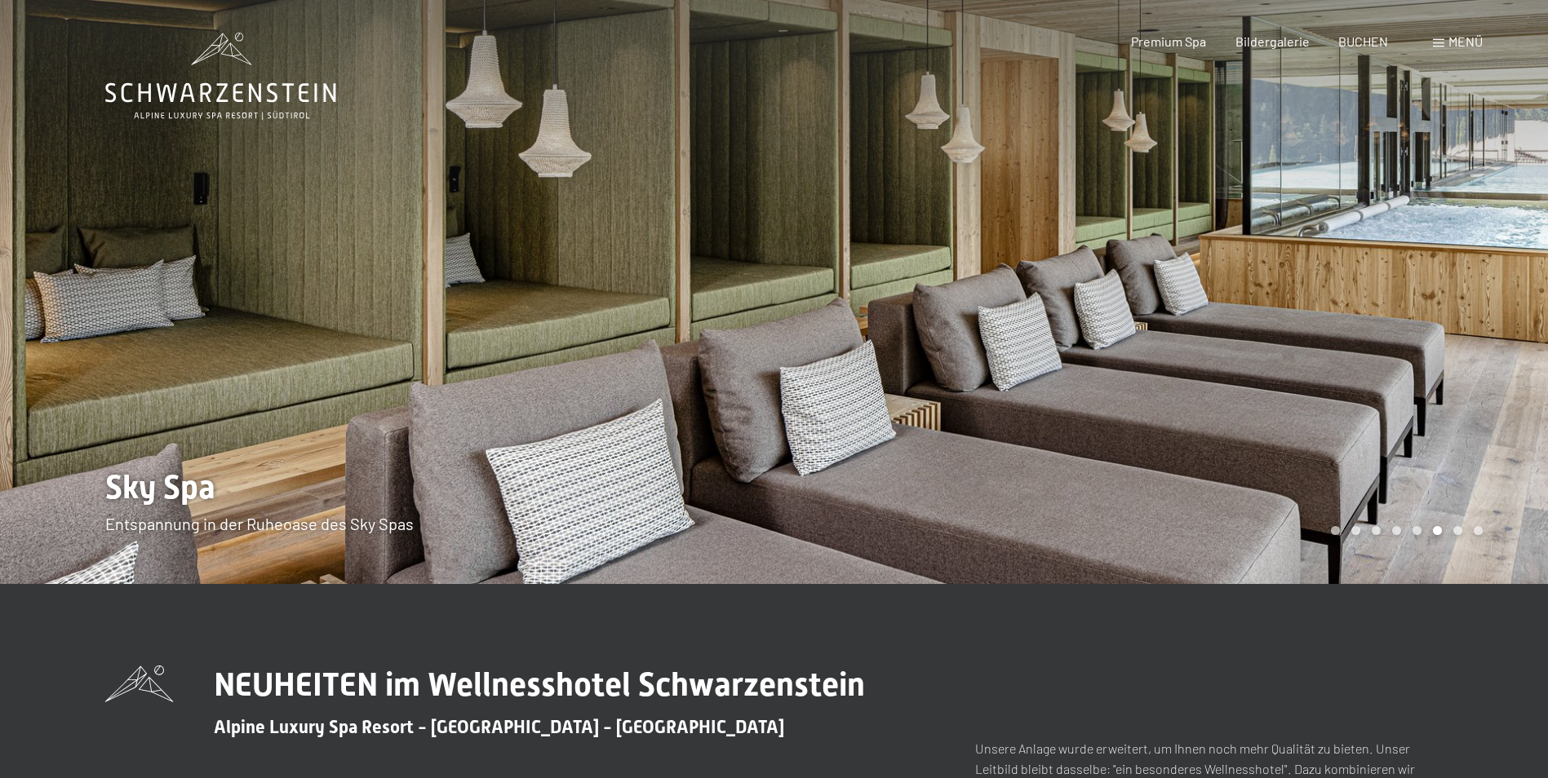
click at [1516, 346] on div at bounding box center [1161, 292] width 774 height 584
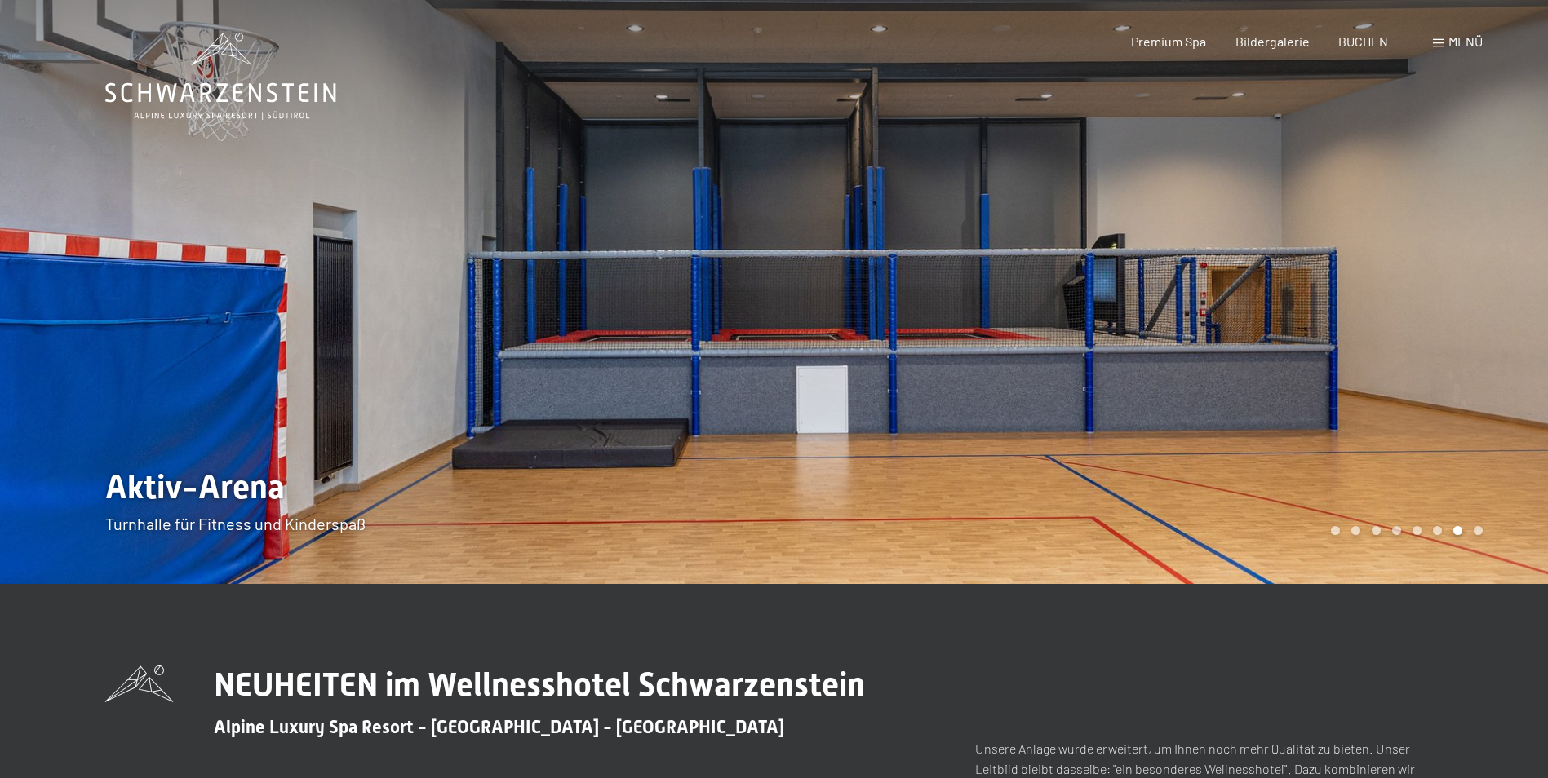
click at [1516, 346] on div at bounding box center [1161, 292] width 774 height 584
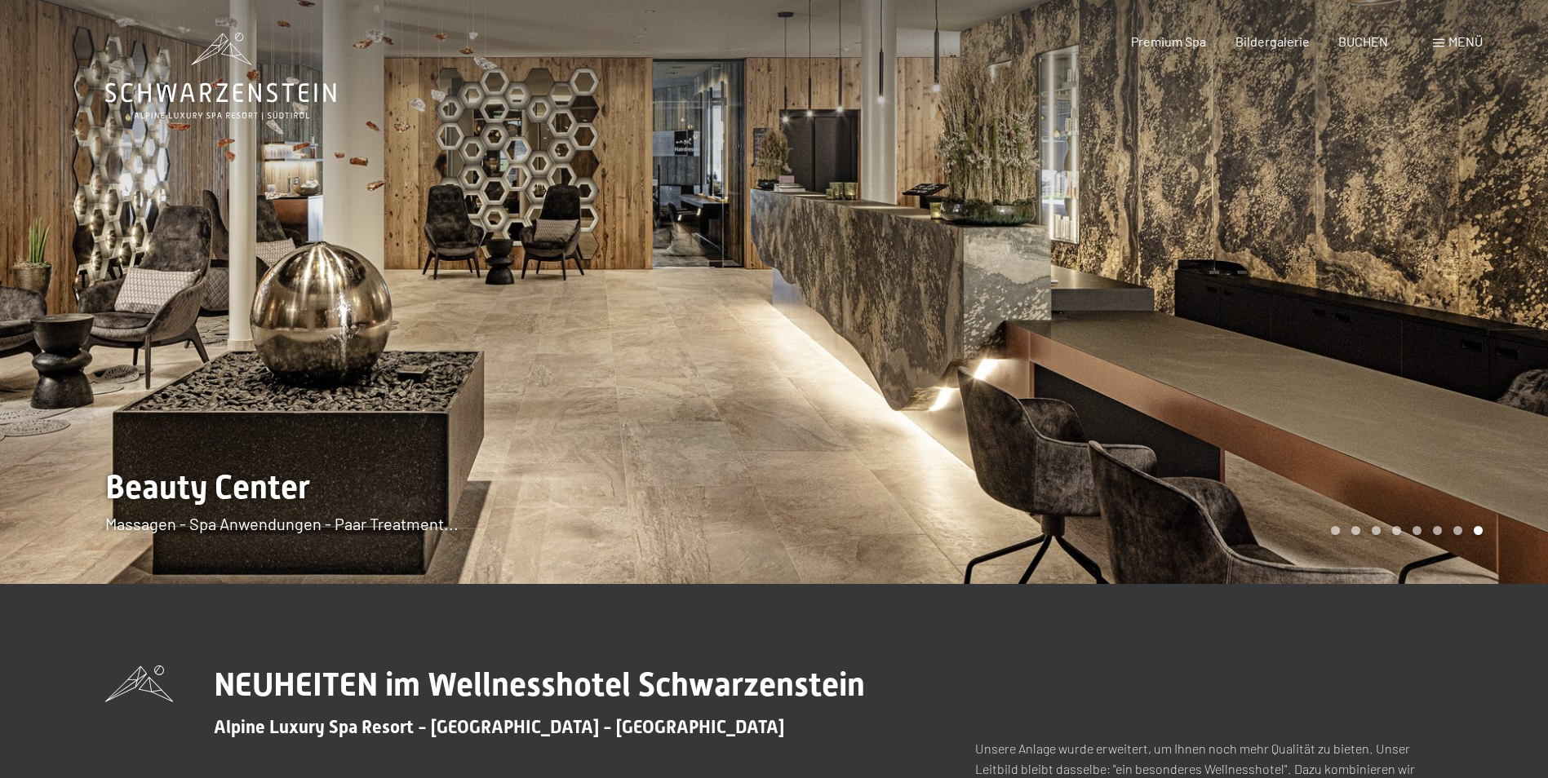
click at [1516, 346] on div at bounding box center [1161, 292] width 774 height 584
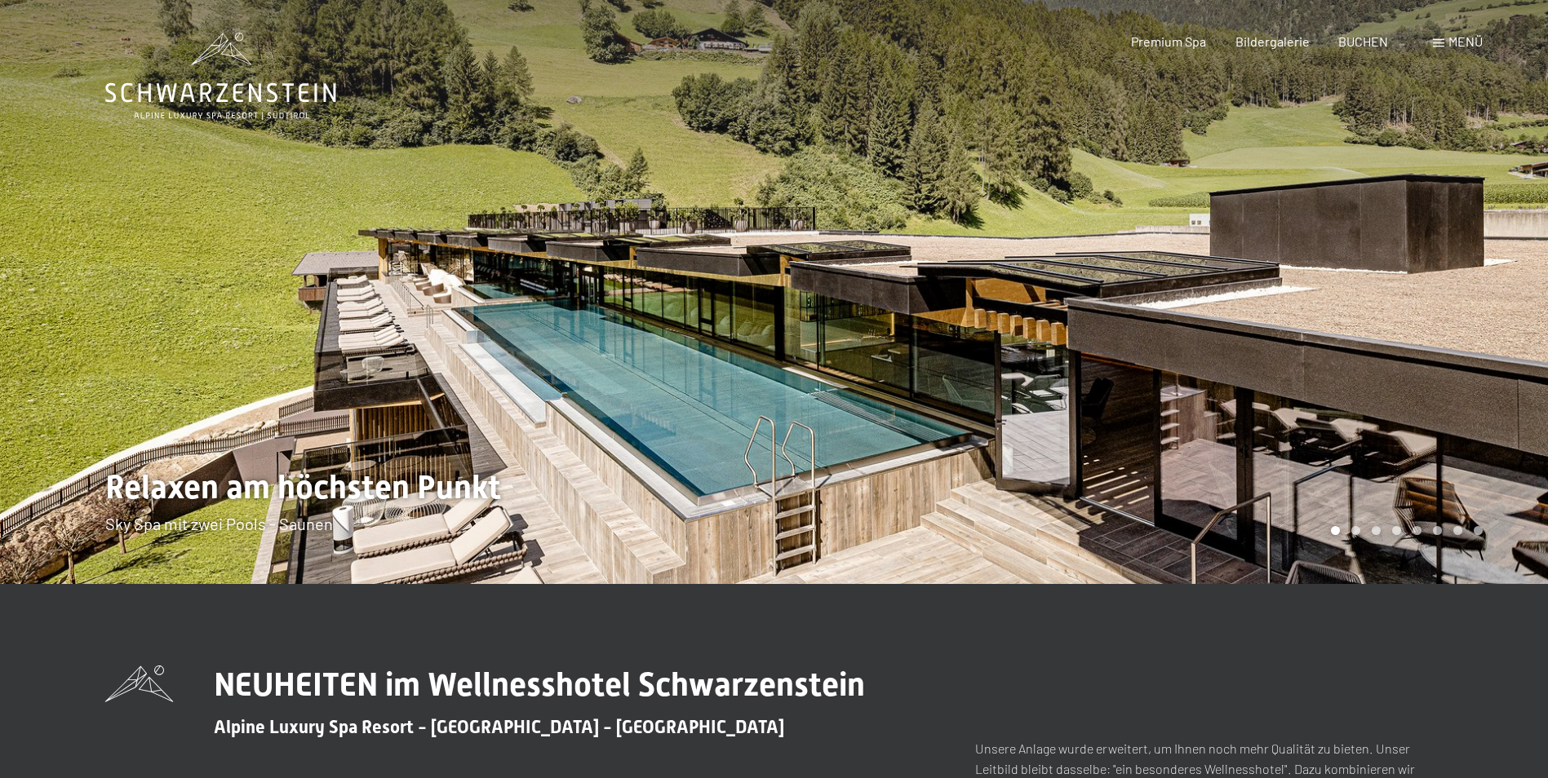
click at [1516, 346] on div at bounding box center [1161, 292] width 774 height 584
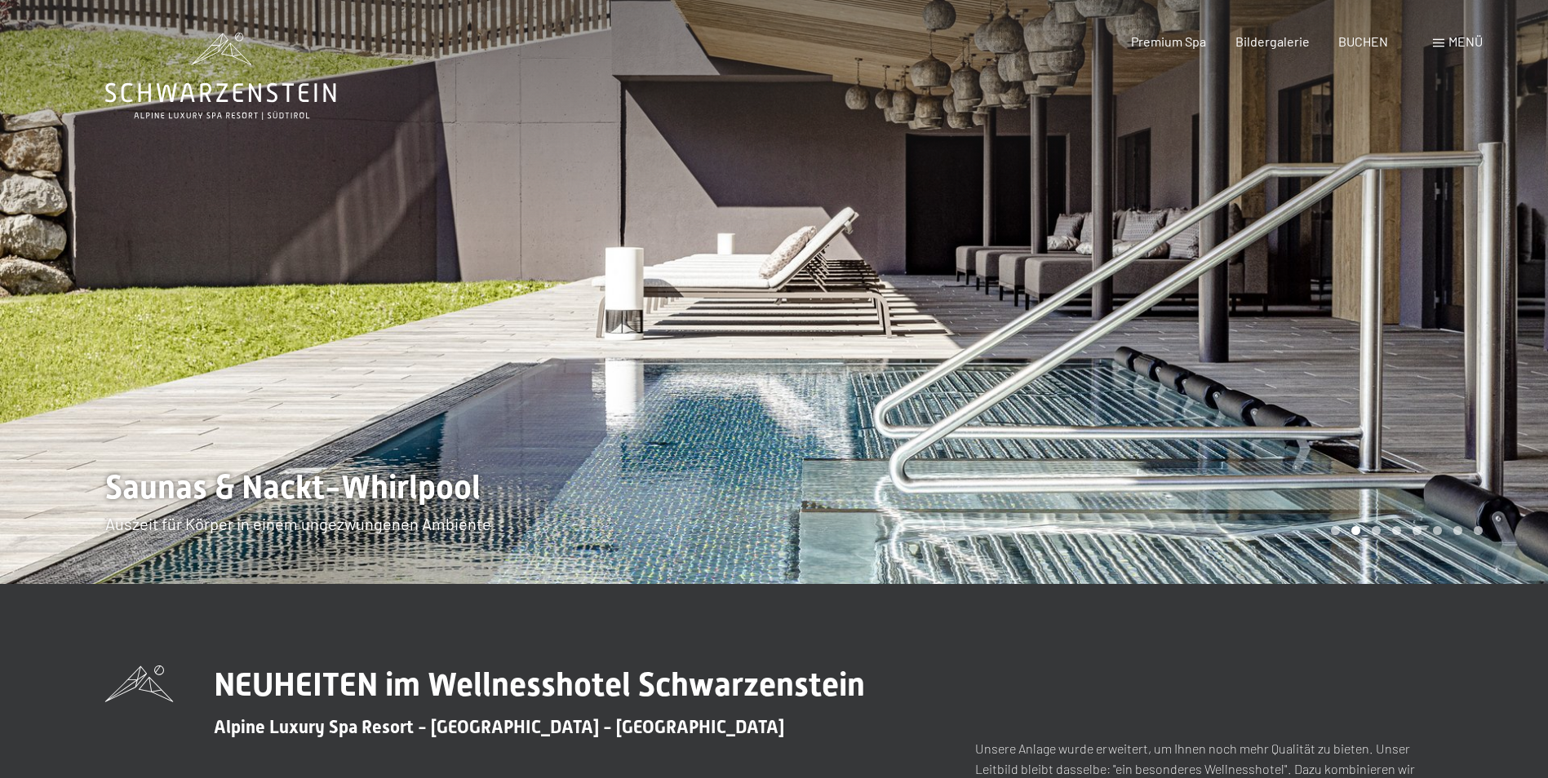
click at [1516, 346] on div at bounding box center [1161, 292] width 774 height 584
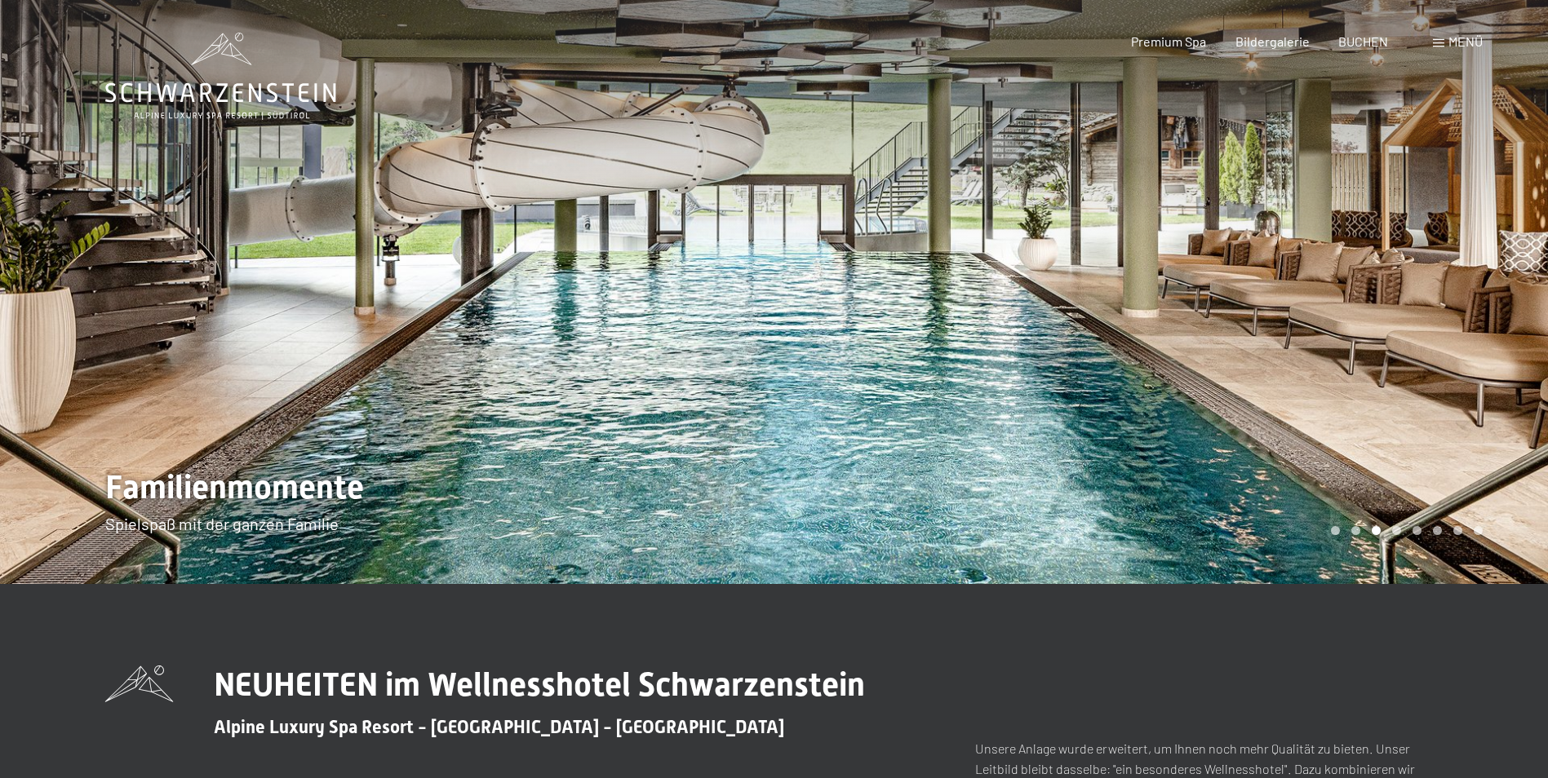
click at [1516, 346] on div at bounding box center [1161, 292] width 774 height 584
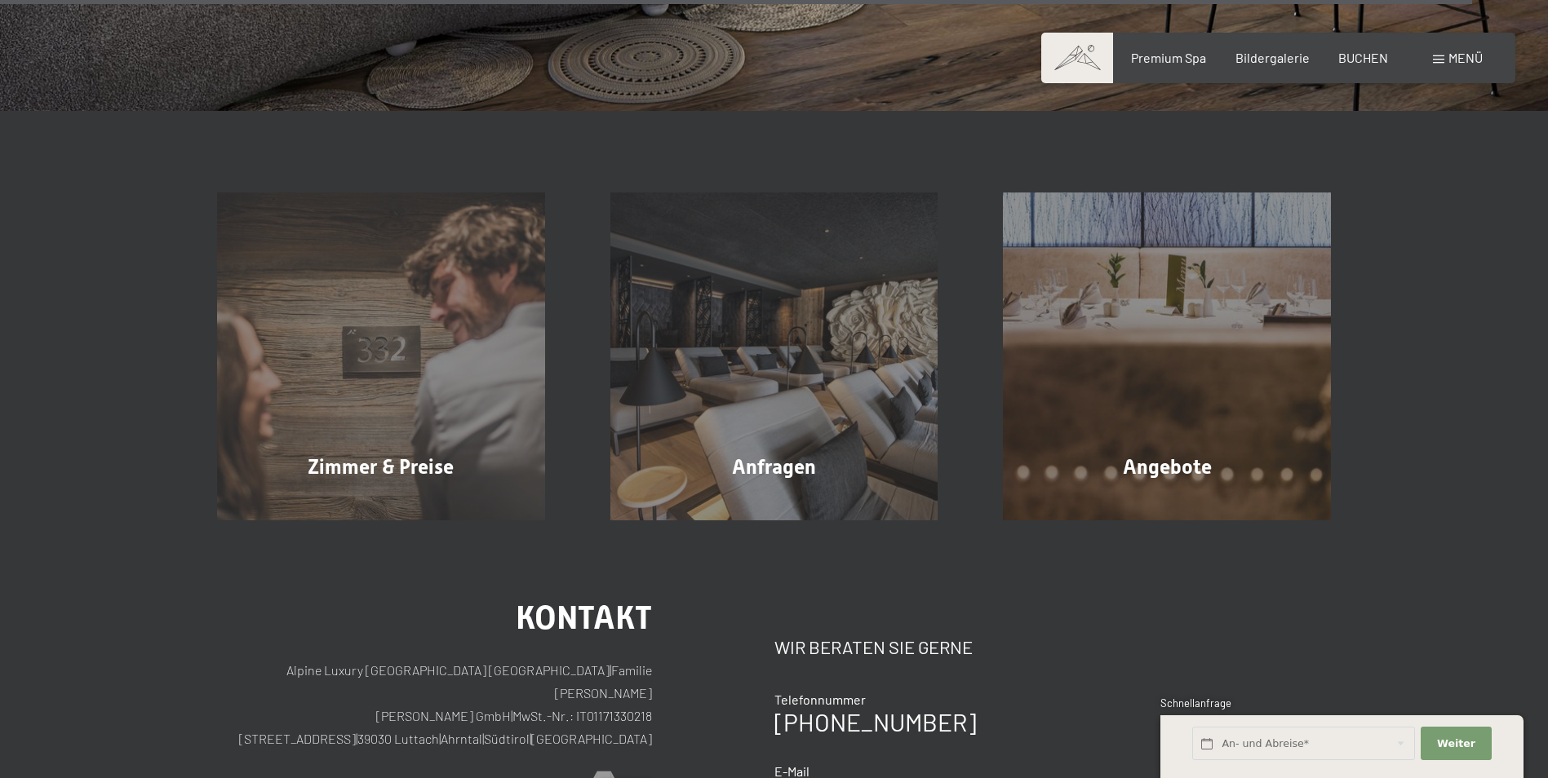
scroll to position [6396, 0]
